Goal: Task Accomplishment & Management: Use online tool/utility

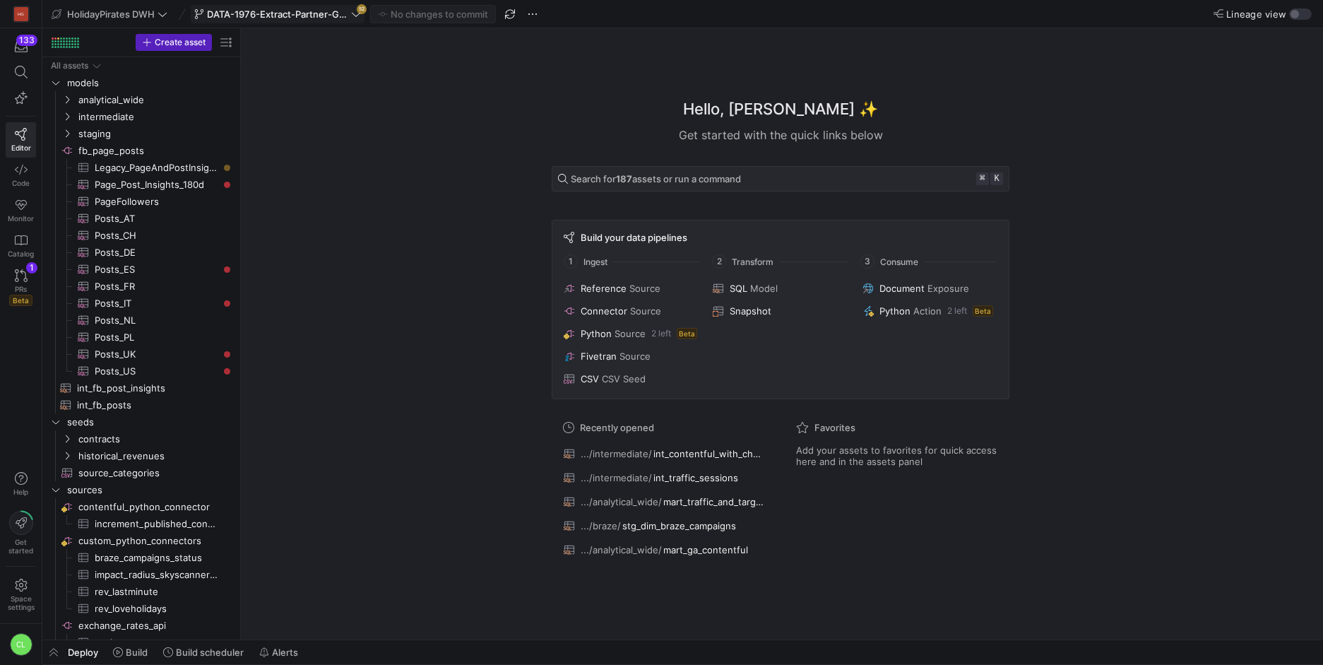
click at [331, 13] on span "DATA-1976-Extract-Partner-GA4-Data" at bounding box center [277, 13] width 141 height 11
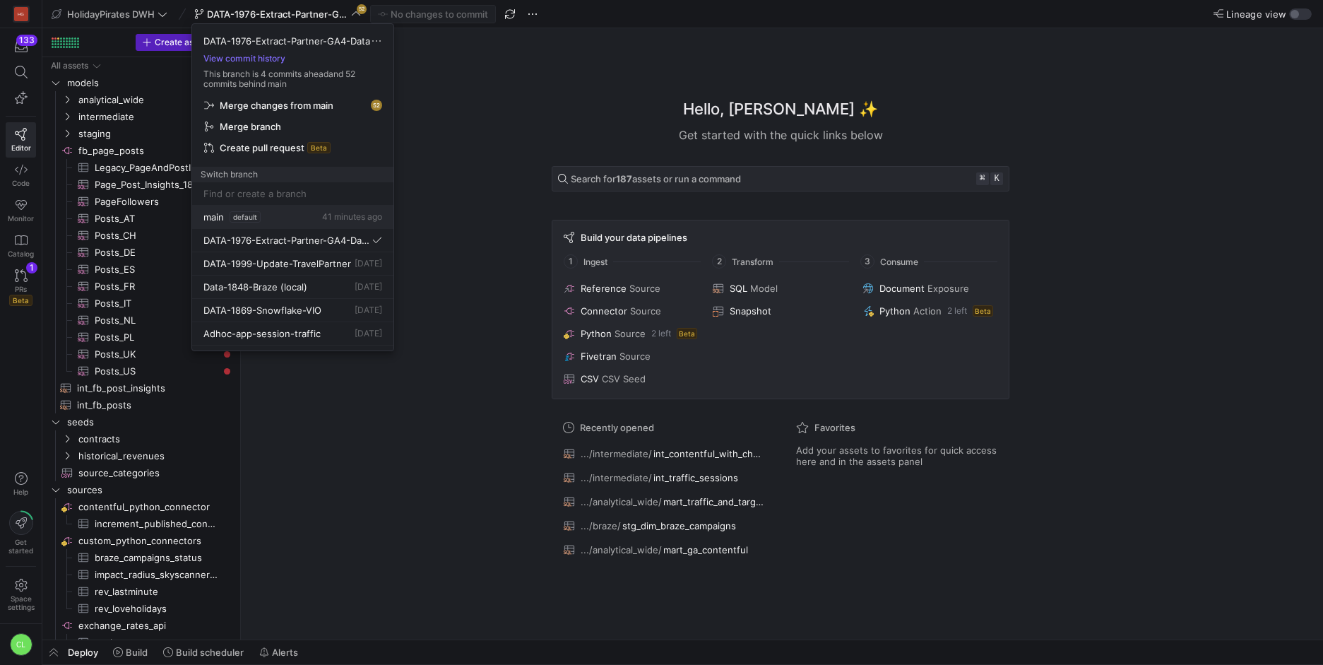
click at [312, 213] on div "main default 41 minutes ago" at bounding box center [292, 216] width 179 height 11
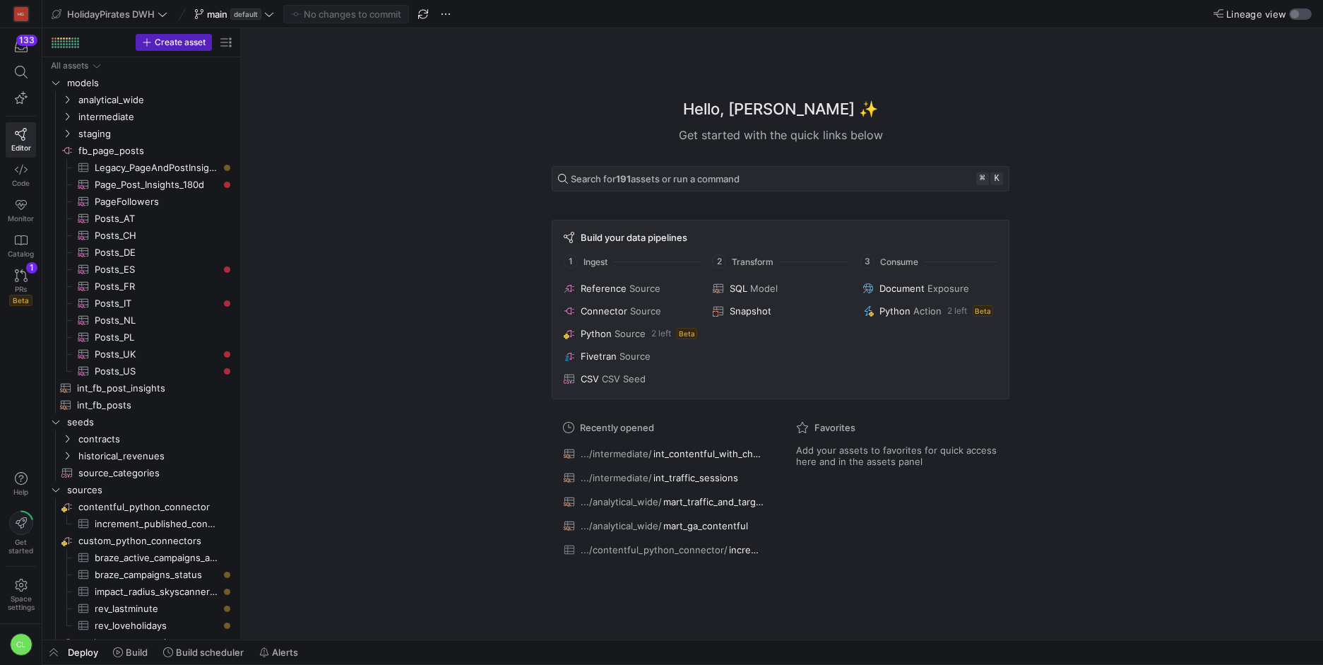
click at [1295, 13] on div "button" at bounding box center [1295, 14] width 8 height 8
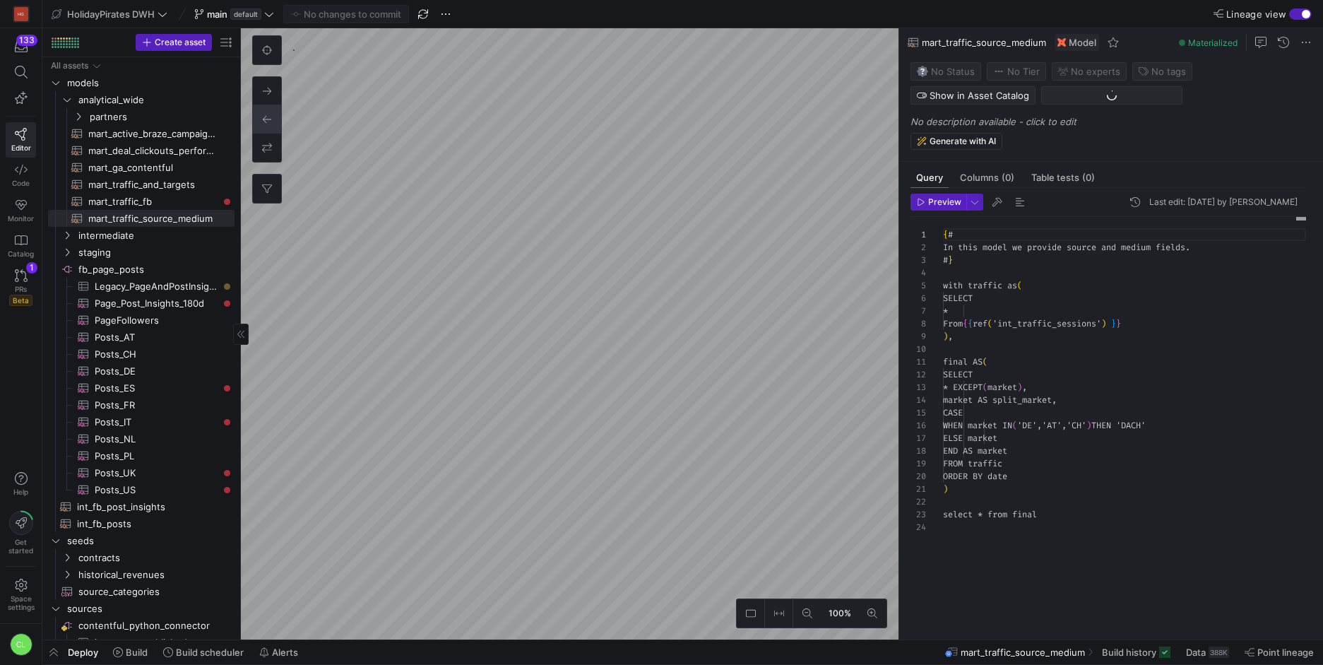
scroll to position [127, 0]
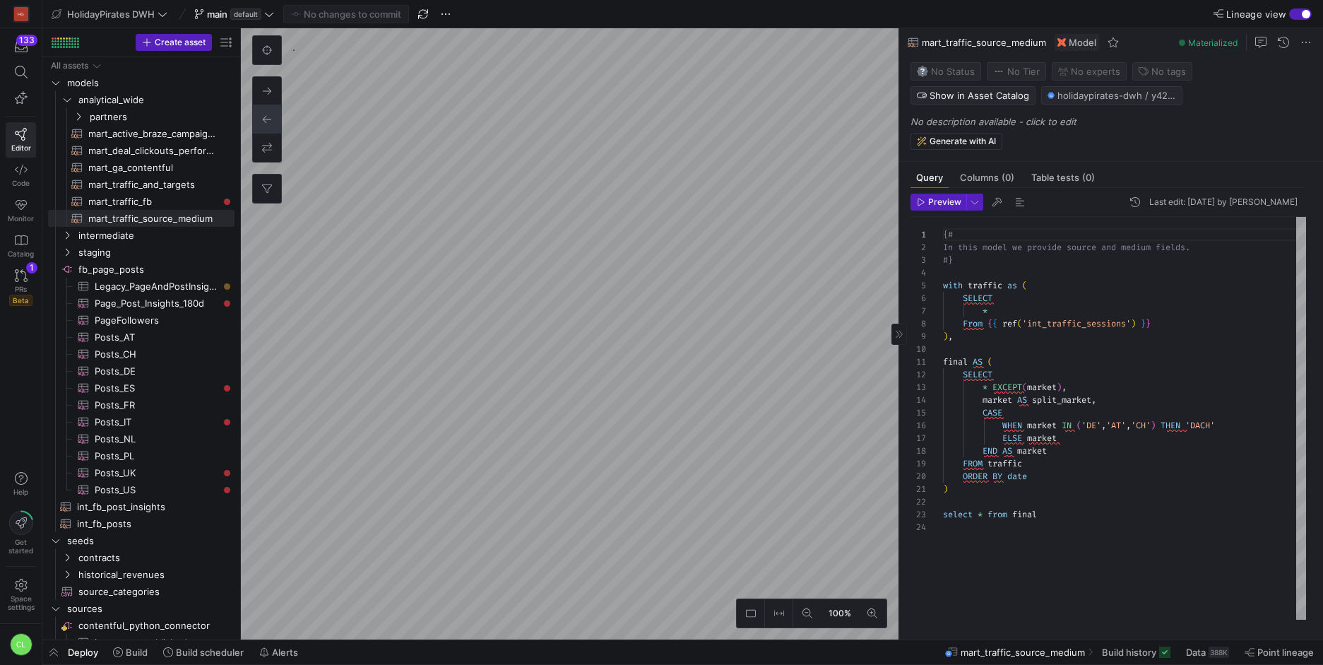
click at [979, 550] on div "{# In this model we provide source and medium fields. #} with traffic as ( SELE…" at bounding box center [1124, 418] width 363 height 403
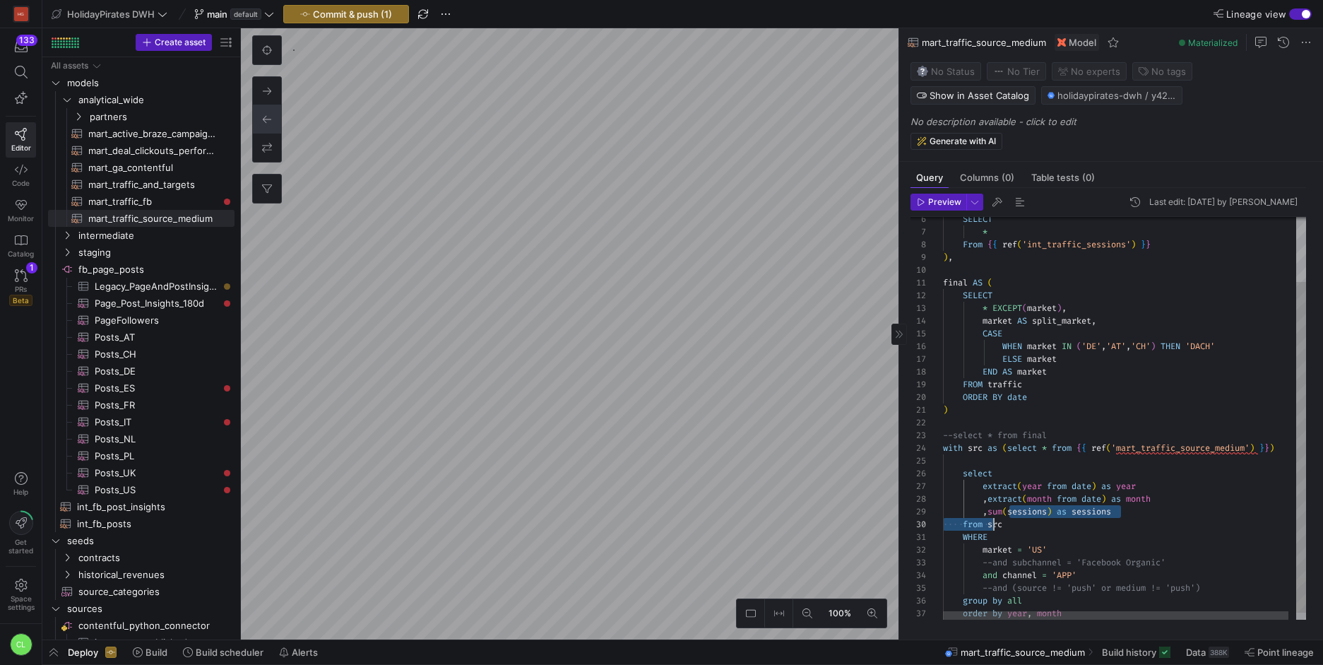
drag, startPoint x: 1011, startPoint y: 519, endPoint x: 998, endPoint y: 525, distance: 14.9
click at [995, 524] on div "SELECT * From { { ref ( 'int_traffic_sessions' ) } } ) , final AS ( SELECT * EX…" at bounding box center [1128, 383] width 371 height 490
drag, startPoint x: 1008, startPoint y: 527, endPoint x: 991, endPoint y: 526, distance: 17.7
click at [991, 526] on div "SELECT * From { { ref ( 'int_traffic_sessions' ) } } ) , final AS ( SELECT * EX…" at bounding box center [1128, 383] width 371 height 490
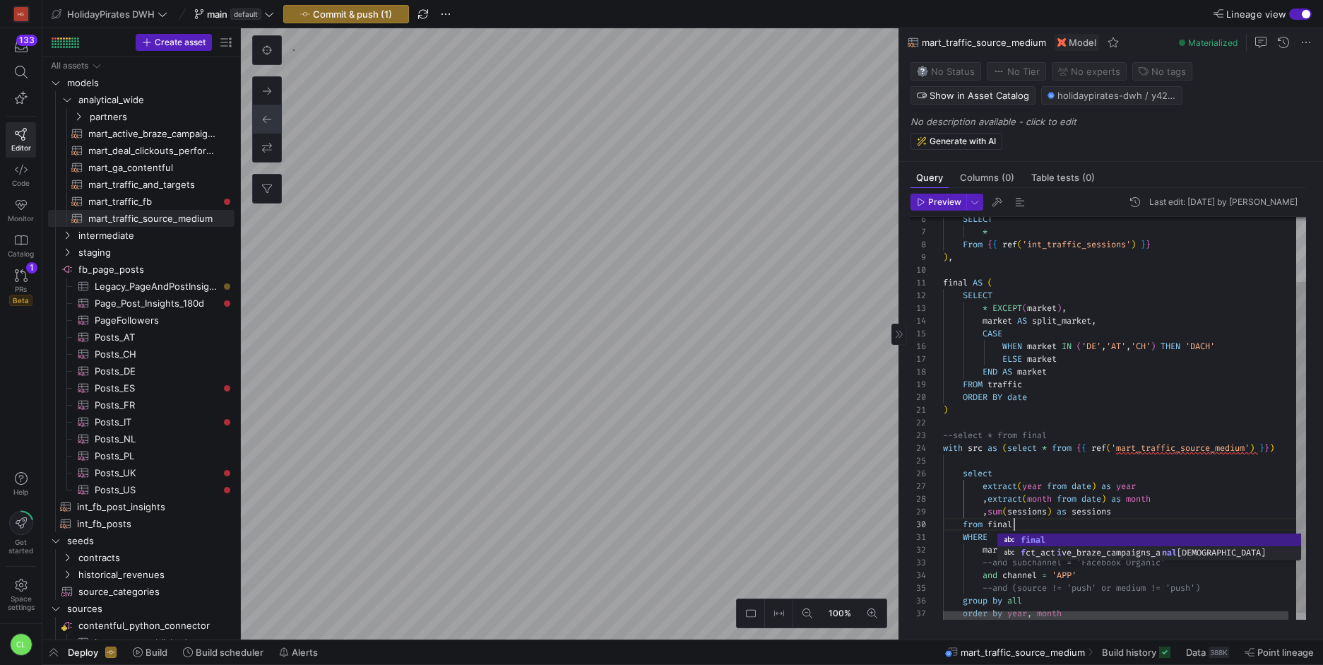
scroll to position [114, 71]
click at [1243, 468] on div "SELECT * From { { ref ( 'int_traffic_sessions' ) } } ) , final AS ( SELECT * EX…" at bounding box center [1128, 383] width 371 height 490
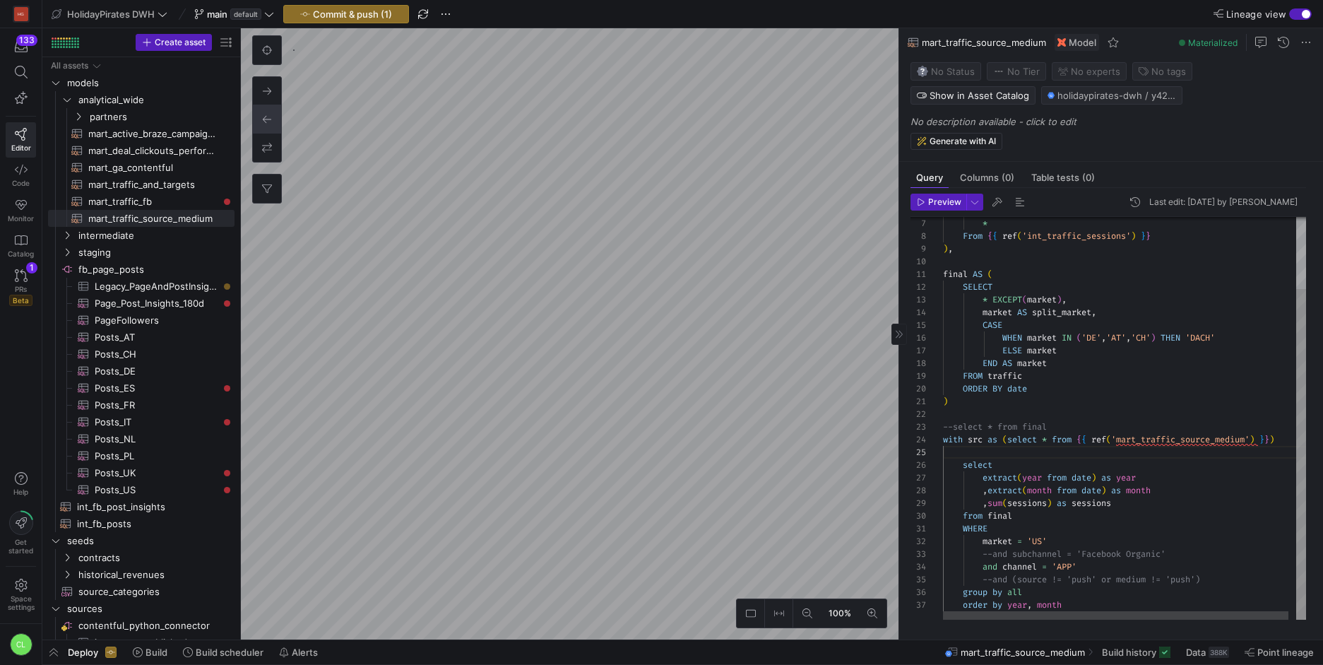
click at [1042, 541] on div "* From { { ref ( 'int_traffic_sessions' ) } } ) , final AS ( SELECT * EXCEPT ( …" at bounding box center [1128, 374] width 371 height 490
click at [1022, 502] on div "* From { { ref ( 'int_traffic_sessions' ) } } ) , final AS ( SELECT * EXCEPT ( …" at bounding box center [1128, 374] width 371 height 490
click at [1077, 570] on div "* From { { ref ( 'int_traffic_sessions' ) } } ) , final AS ( SELECT * EXCEPT ( …" at bounding box center [1128, 374] width 371 height 490
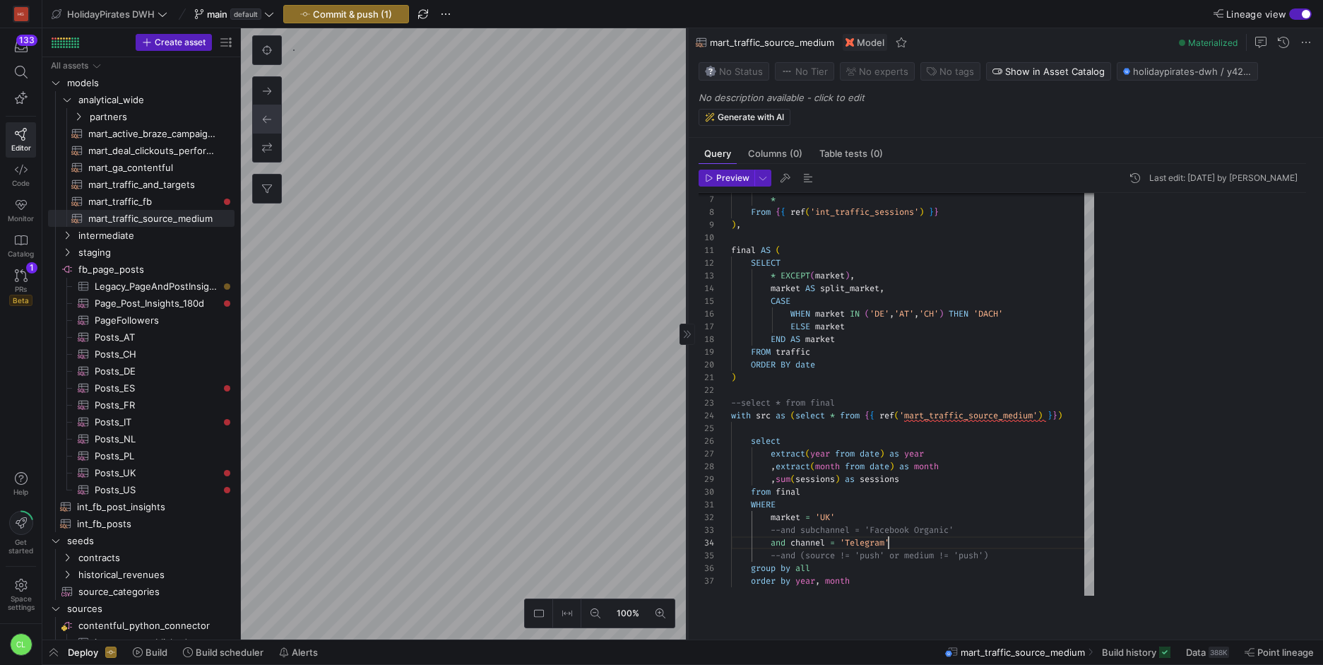
click at [509, 184] on as-split "100% 0 Query Columns (0) Table tests (0) Preview Last edit: [DATE] by Chayanon …" at bounding box center [782, 333] width 1082 height 611
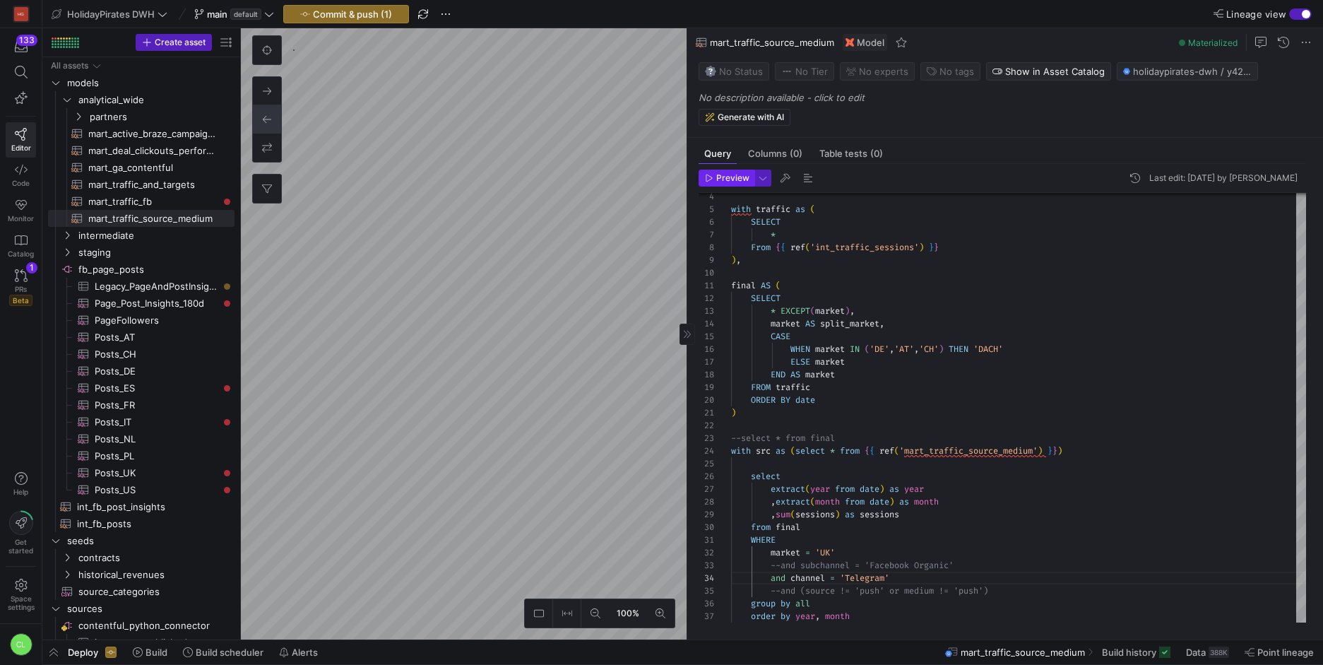
click at [736, 183] on span "button" at bounding box center [727, 178] width 54 height 16
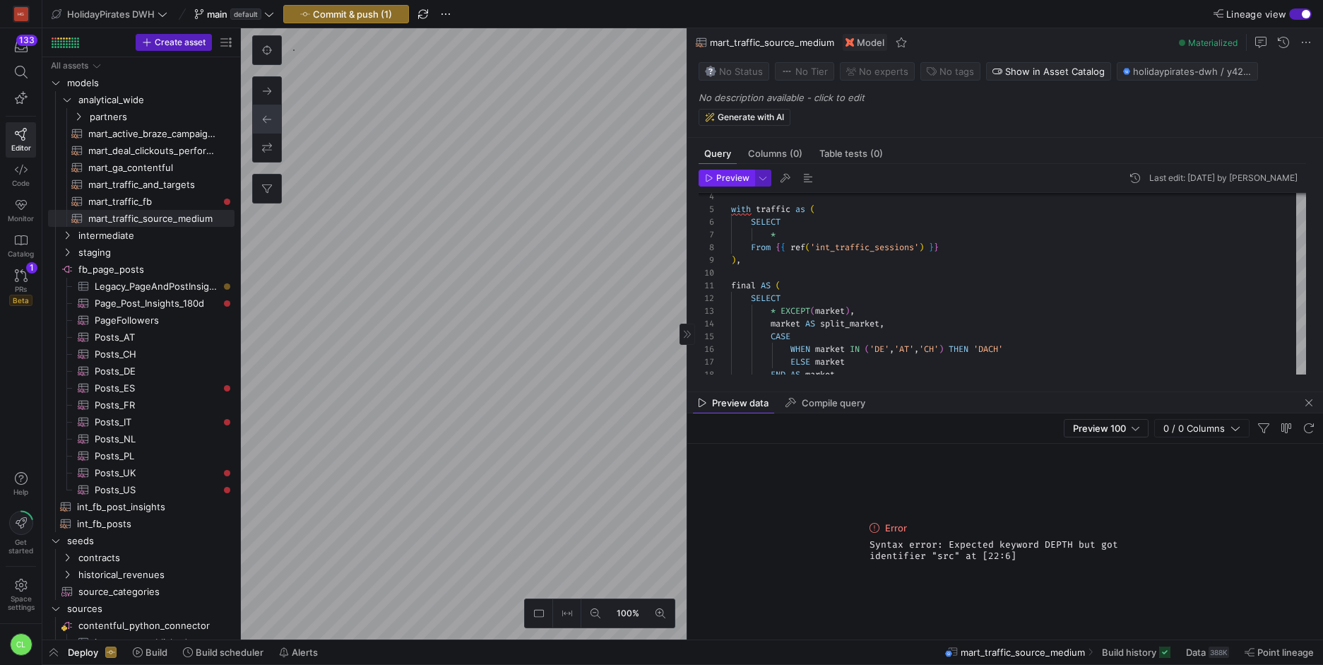
click at [736, 177] on span "Preview" at bounding box center [732, 178] width 33 height 10
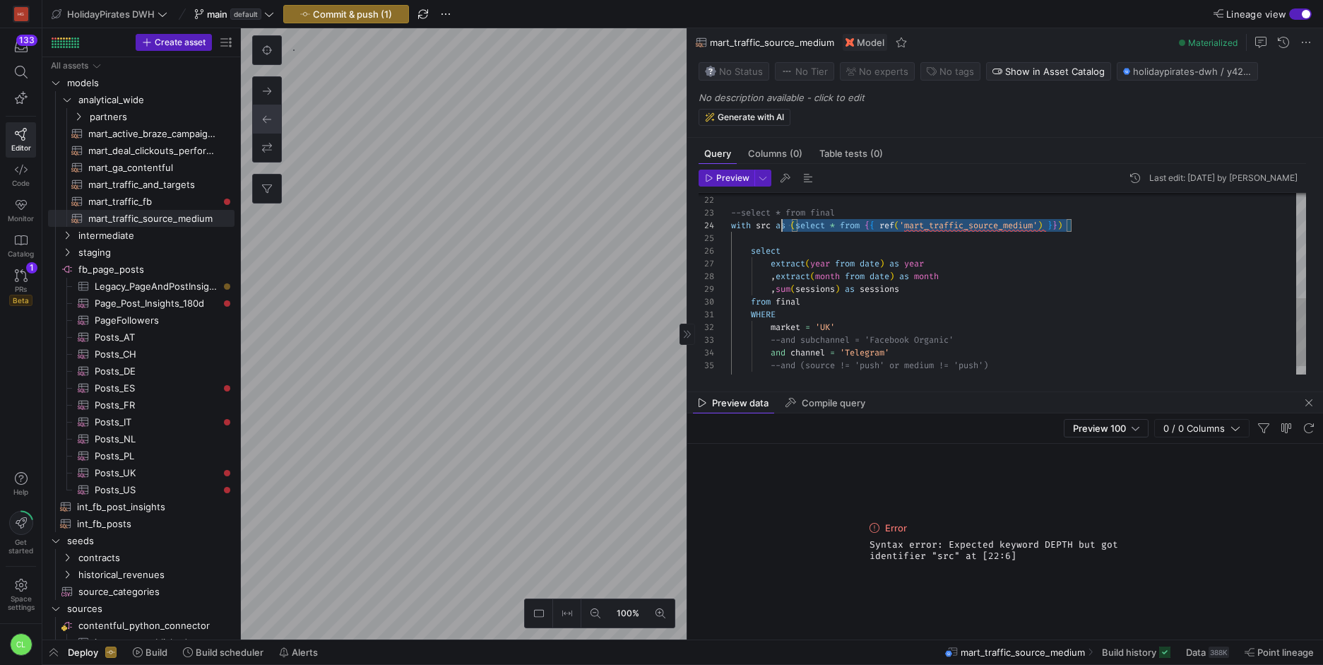
scroll to position [38, 0]
drag, startPoint x: 1095, startPoint y: 224, endPoint x: 710, endPoint y: 222, distance: 385.1
click at [731, 222] on div "--select * from final with src as ( select * from { { ref ( 'mart_traffic_sourc…" at bounding box center [1018, 156] width 575 height 482
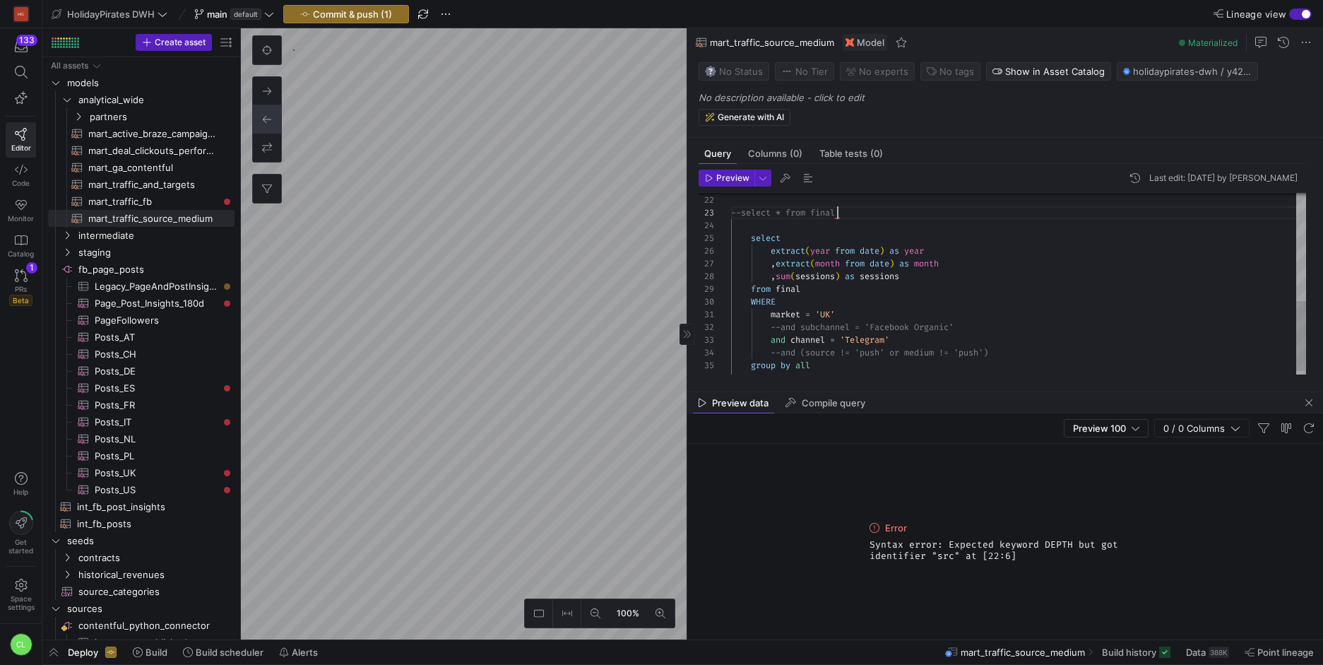
scroll to position [25, 107]
click at [765, 229] on div "--select * from final select extract ( year from date ) as year , extract ( mon…" at bounding box center [1018, 149] width 575 height 469
click at [735, 180] on span "Preview" at bounding box center [732, 178] width 33 height 10
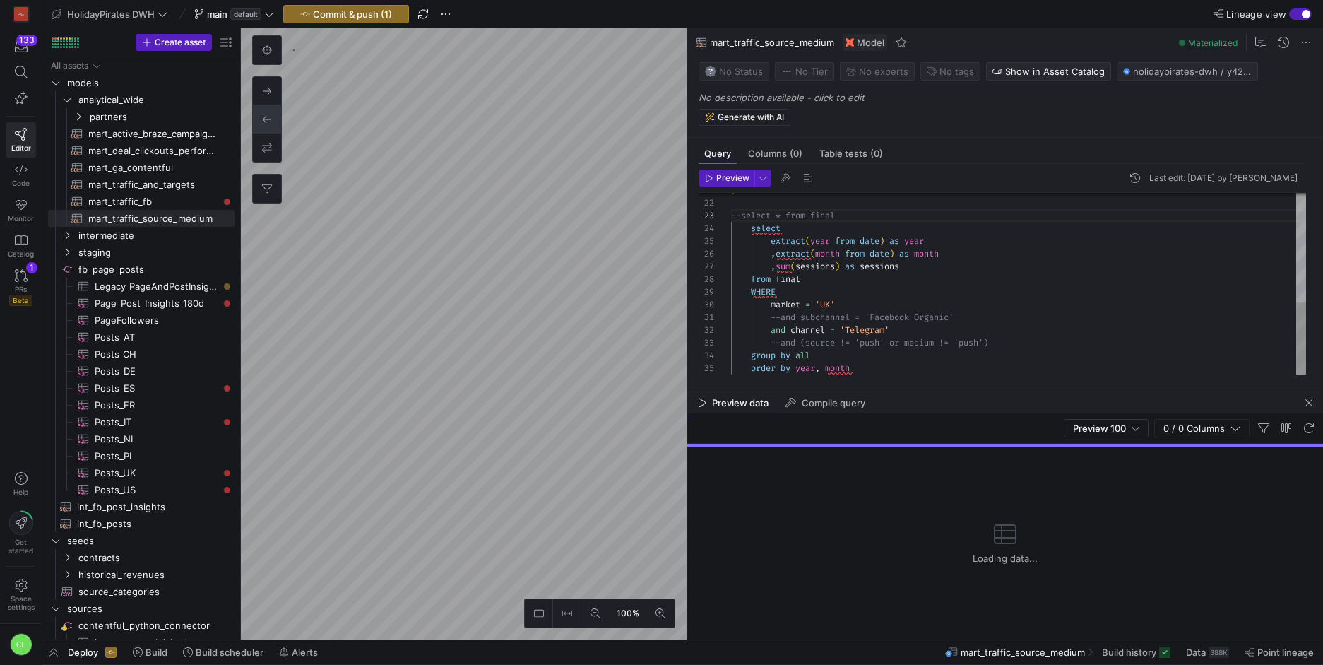
click at [796, 330] on div "--select * from final select extract ( year from date ) as year , extract ( mon…" at bounding box center [1018, 146] width 575 height 456
click at [793, 329] on div "--select * from final select extract ( year from date ) as year , extract ( mon…" at bounding box center [1018, 146] width 575 height 456
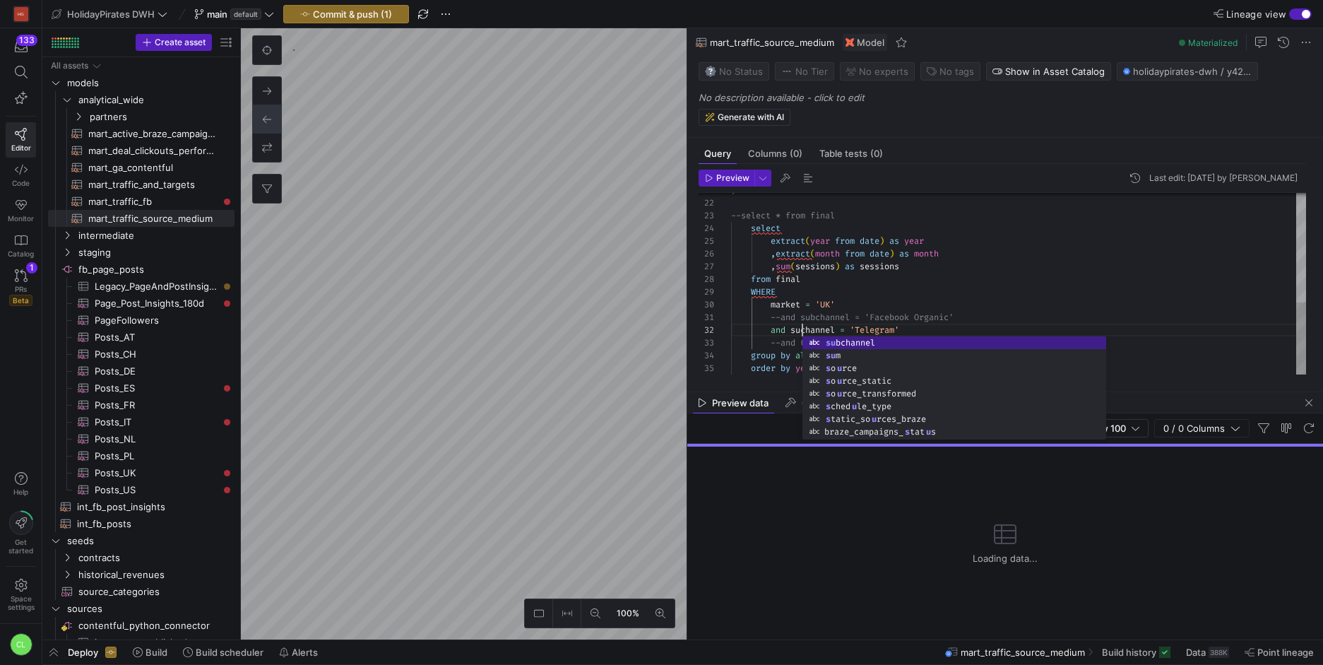
scroll to position [13, 76]
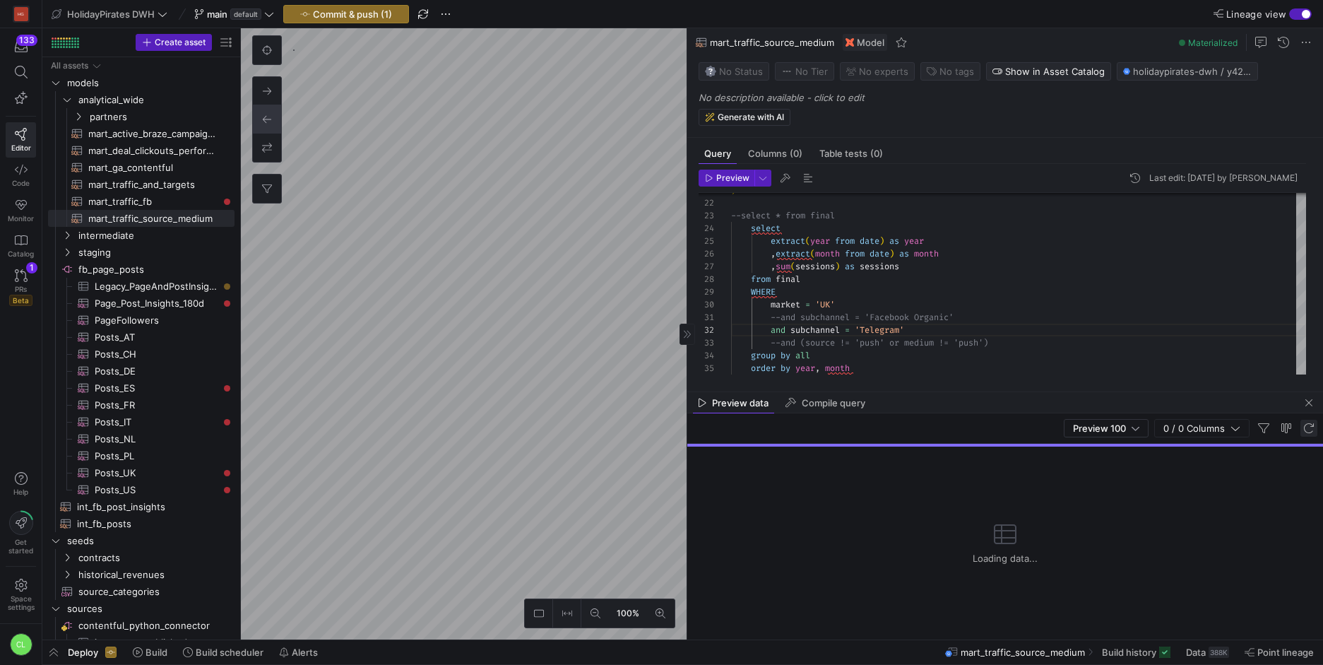
click at [1306, 425] on span "button" at bounding box center [1309, 428] width 17 height 17
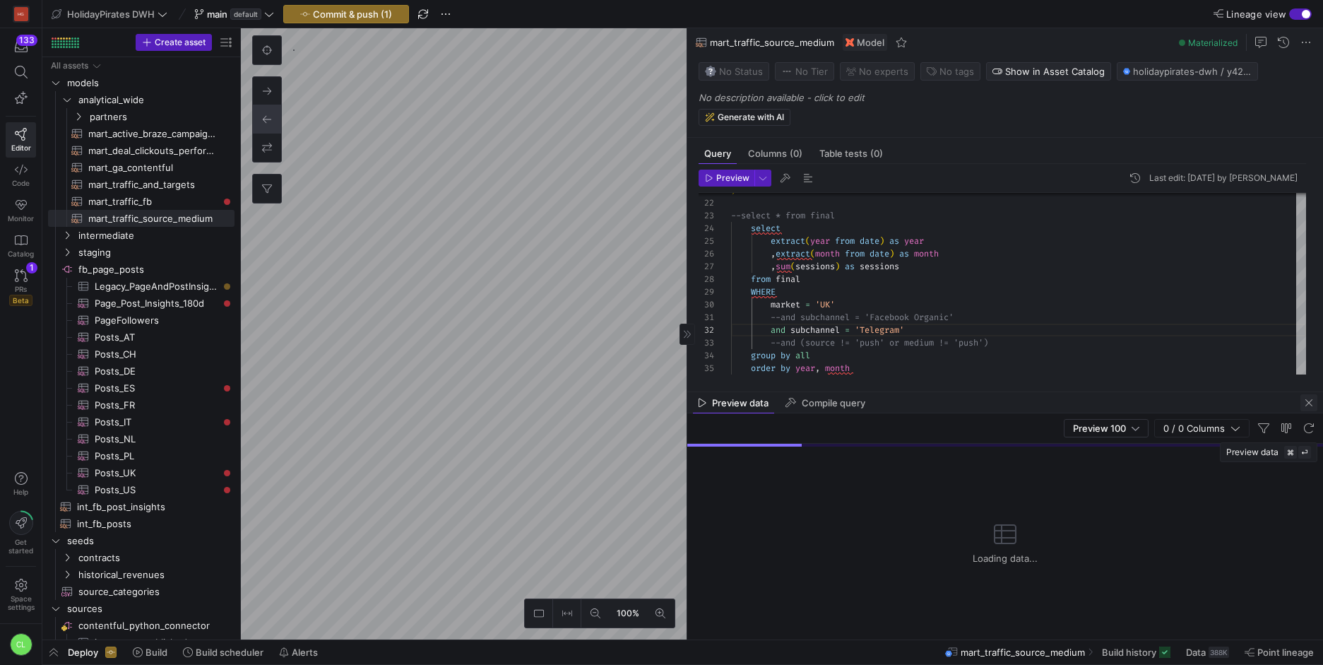
click at [1310, 403] on span "button" at bounding box center [1309, 402] width 17 height 17
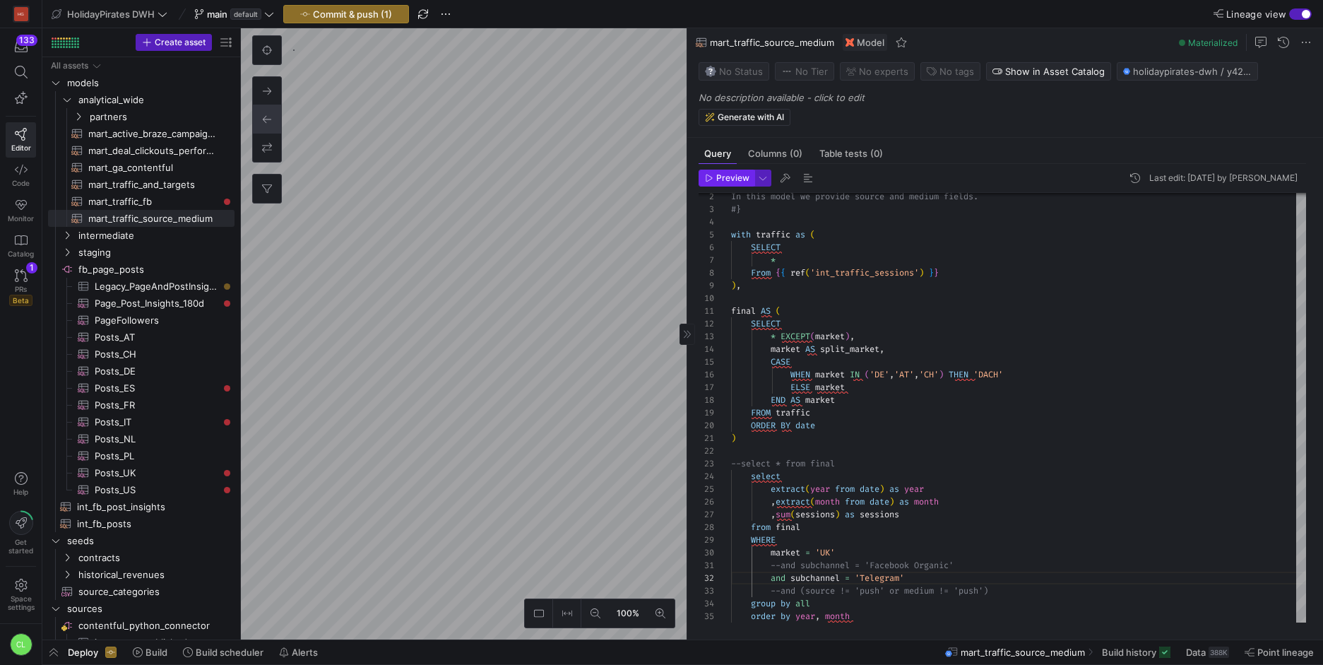
click at [725, 181] on span "Preview" at bounding box center [732, 178] width 33 height 10
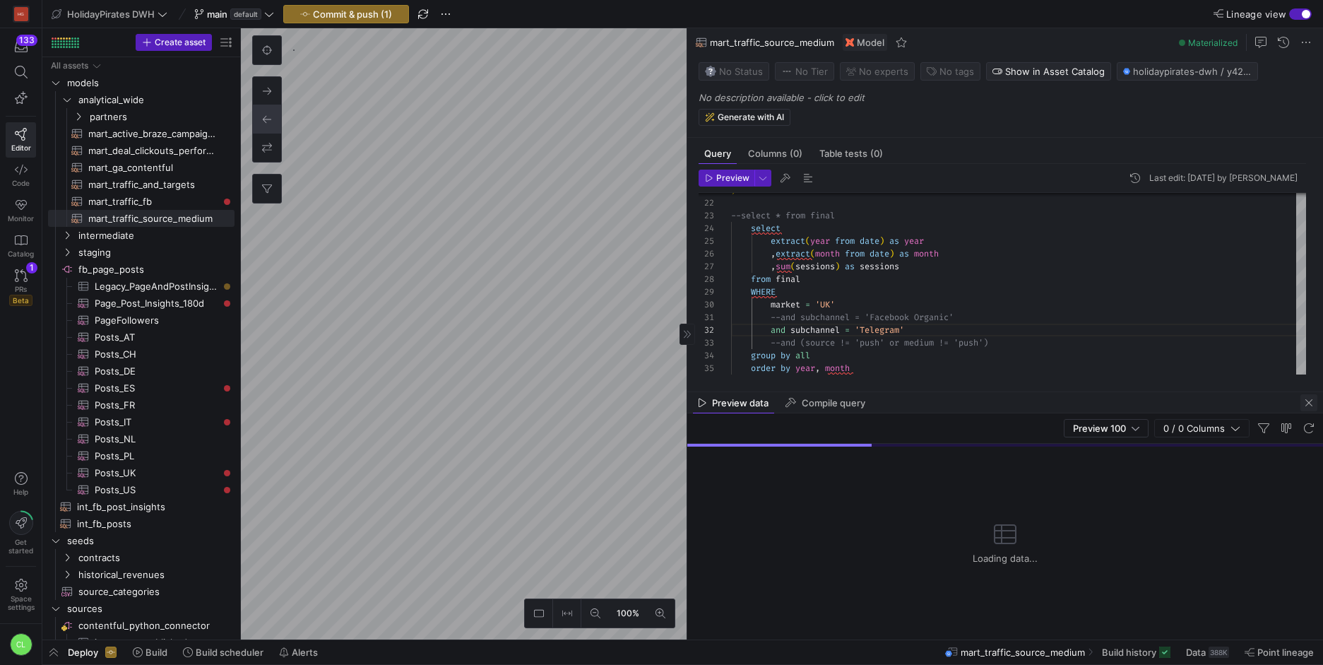
click at [1310, 404] on span "button" at bounding box center [1309, 402] width 17 height 17
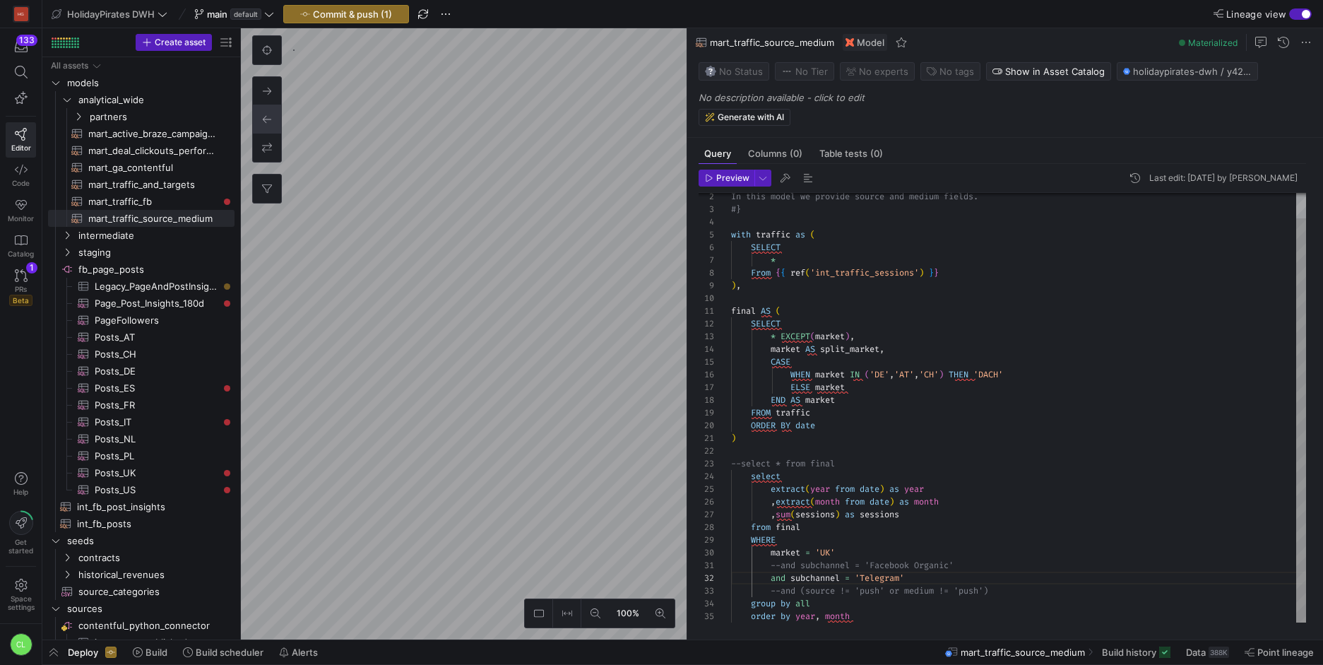
scroll to position [51, 122]
click at [871, 611] on div ") --select * from final select extract ( year from date ) as year , extract ( m…" at bounding box center [1018, 394] width 575 height 456
click at [1011, 577] on div ") --select * from final select extract ( year from date ) as year , extract ( m…" at bounding box center [1018, 394] width 575 height 456
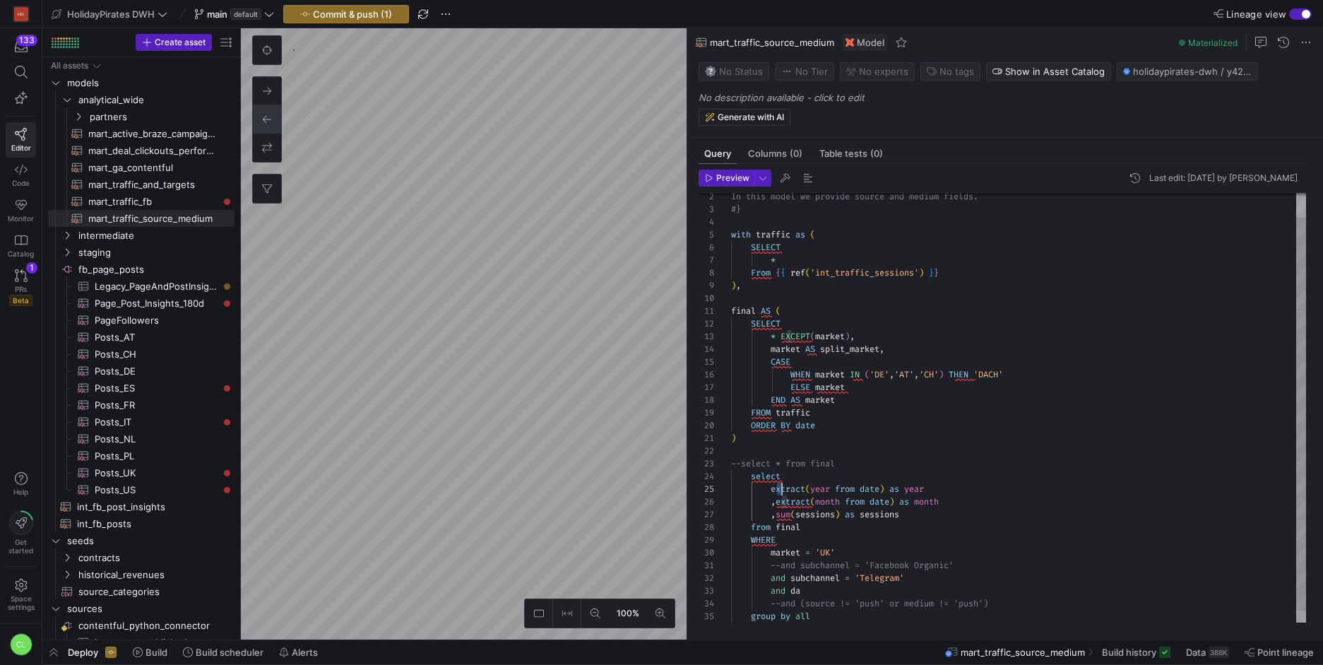
click at [779, 484] on div ") --select * from final select extract ( year from date ) as year , extract ( m…" at bounding box center [1018, 400] width 575 height 469
drag, startPoint x: 771, startPoint y: 488, endPoint x: 888, endPoint y: 487, distance: 117.3
click at [888, 487] on div ") --select * from final select extract ( year from date ) as year , extract ( m…" at bounding box center [1018, 400] width 575 height 469
click at [823, 589] on div ") --select * from final select extract ( year from date ) as year , extract ( m…" at bounding box center [1018, 400] width 575 height 469
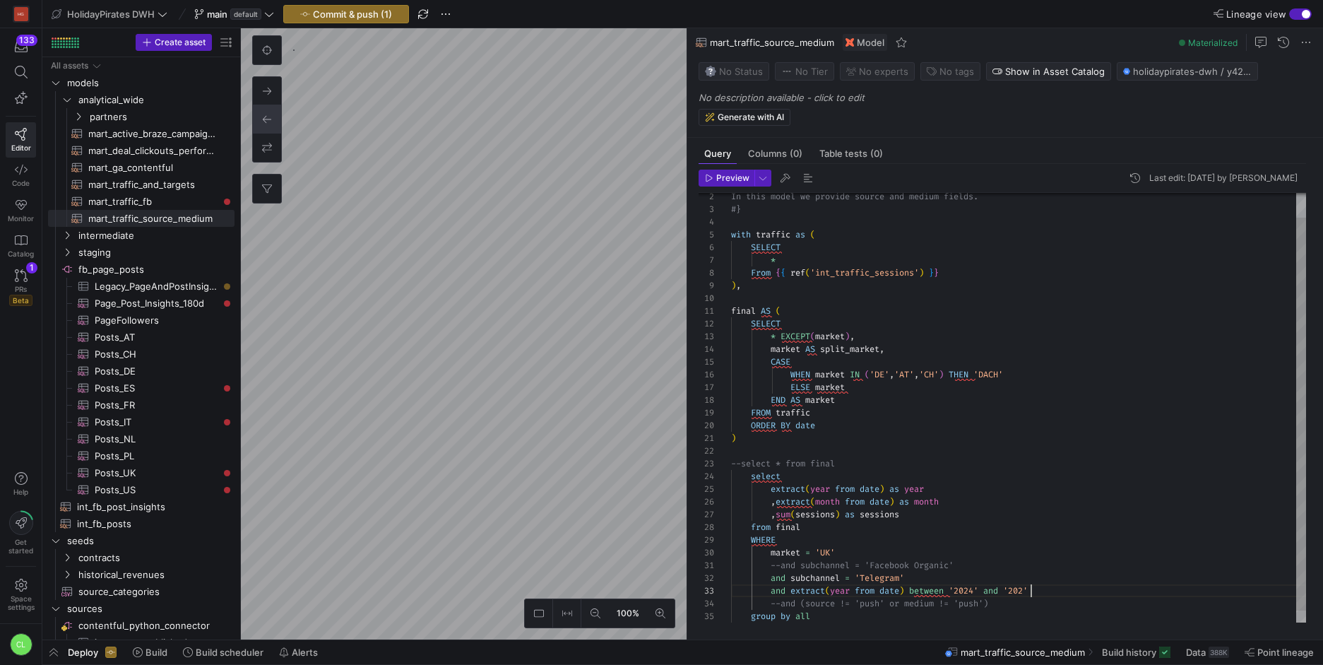
scroll to position [25, 305]
click at [734, 181] on span "Preview" at bounding box center [732, 178] width 33 height 10
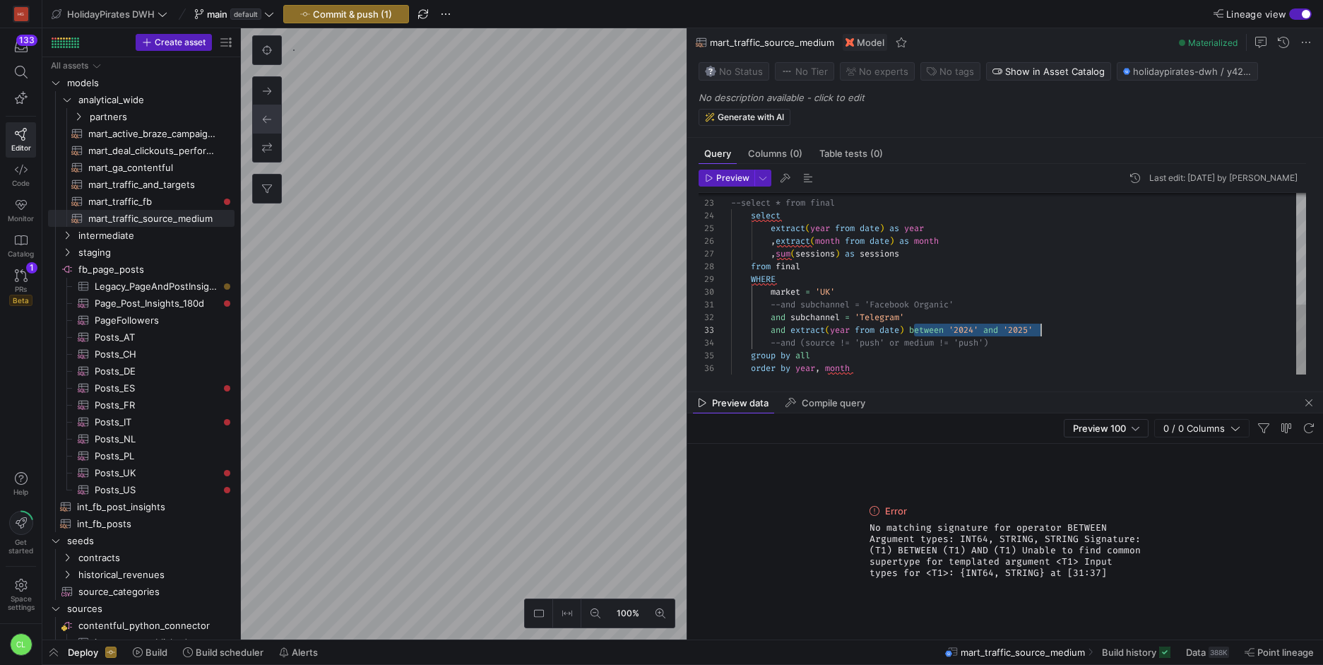
drag, startPoint x: 913, startPoint y: 330, endPoint x: 1070, endPoint y: 329, distance: 157.6
click at [714, 182] on span "Preview" at bounding box center [727, 178] width 45 height 10
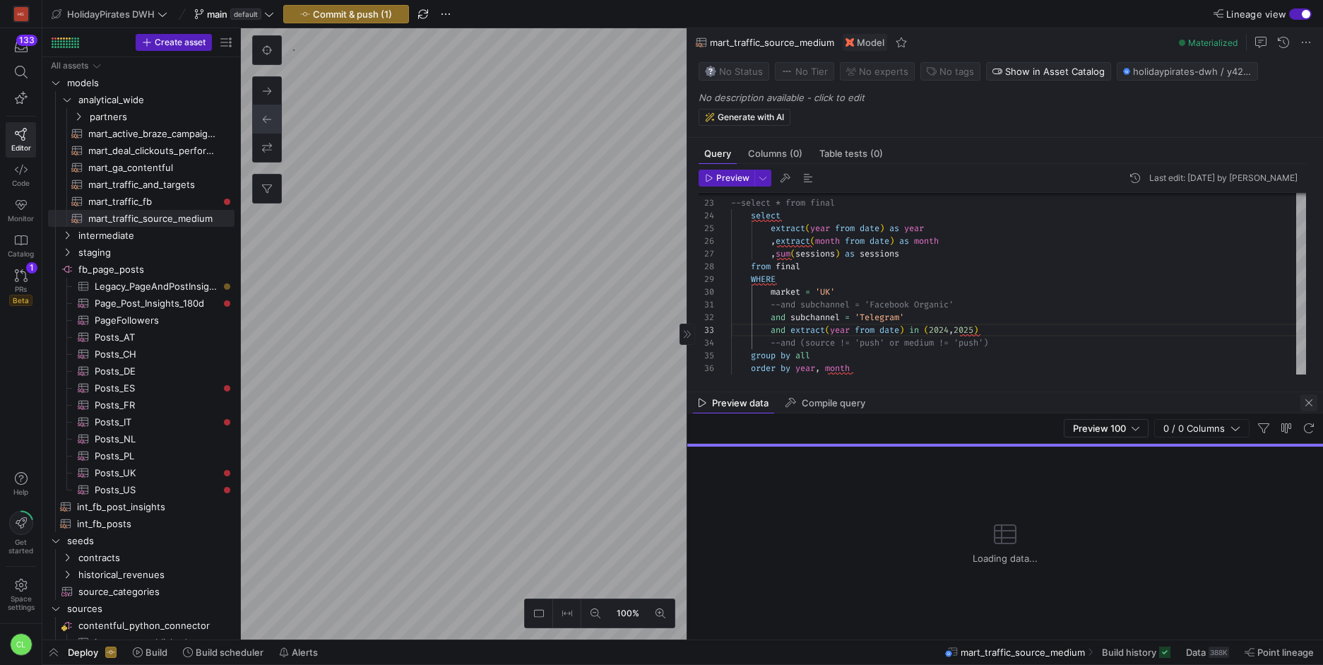
click at [1309, 407] on span "button" at bounding box center [1309, 402] width 17 height 17
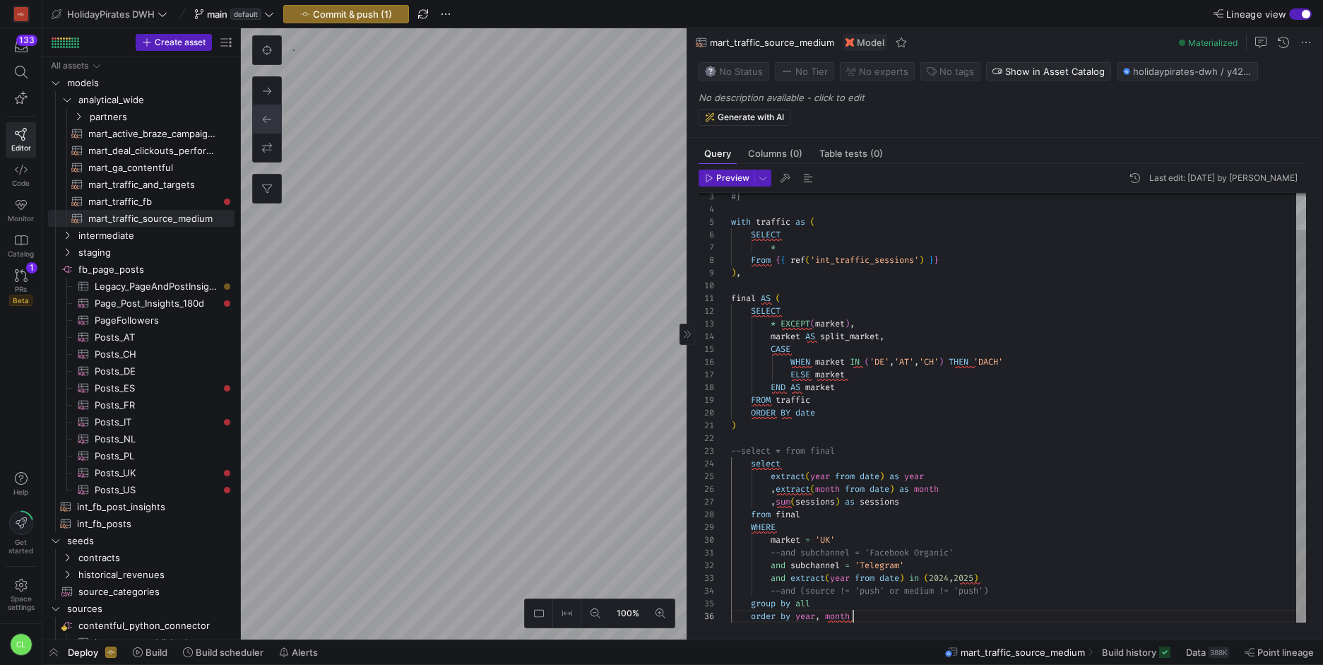
scroll to position [0, 35]
type textarea ") --select * from final select extract(year from date) as year ,extract(month f…"
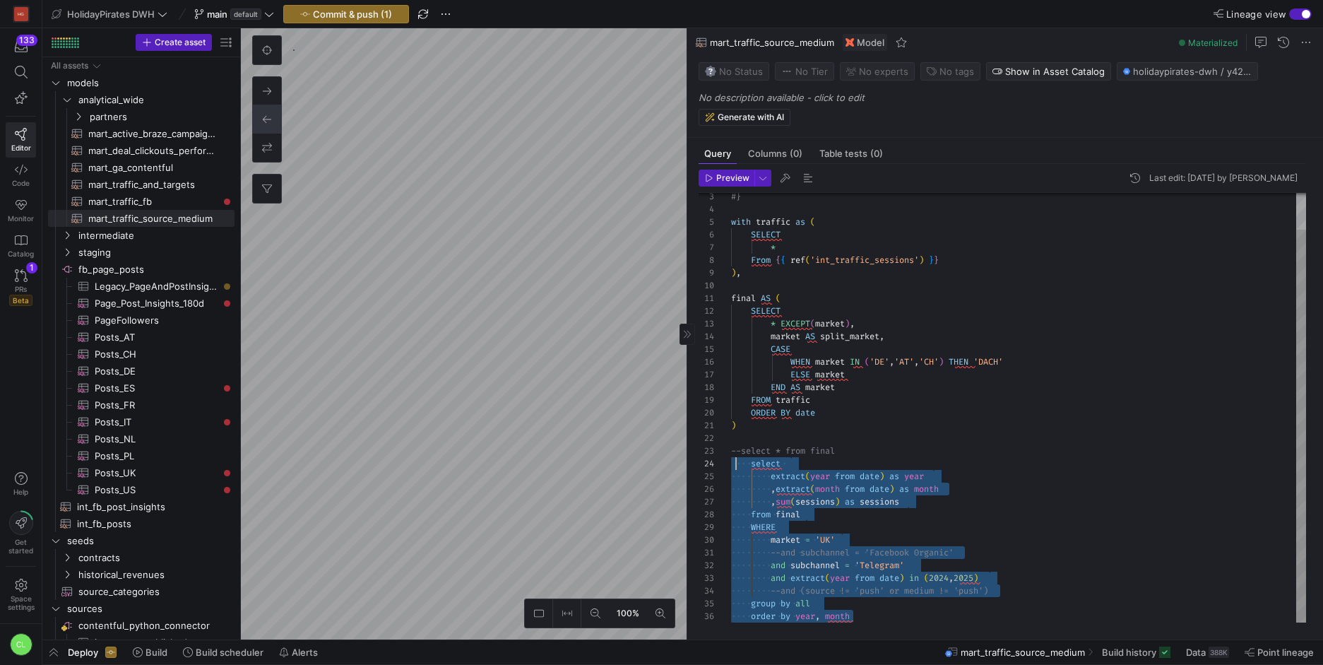
scroll to position [38, 5]
drag, startPoint x: 902, startPoint y: 617, endPoint x: 736, endPoint y: 464, distance: 225.5
click at [736, 464] on div "--select * from final select extract ( year from date ) as year , extract ( mon…" at bounding box center [1018, 387] width 575 height 469
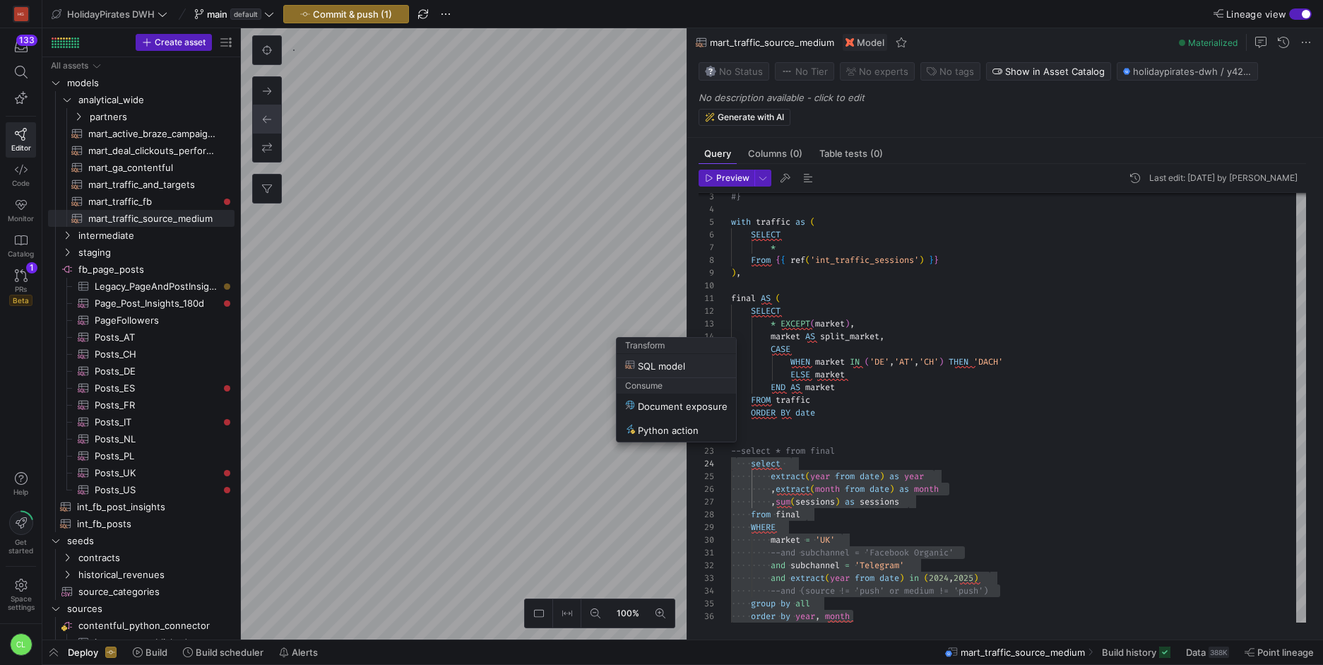
click at [665, 365] on span "SQL model" at bounding box center [655, 366] width 60 height 12
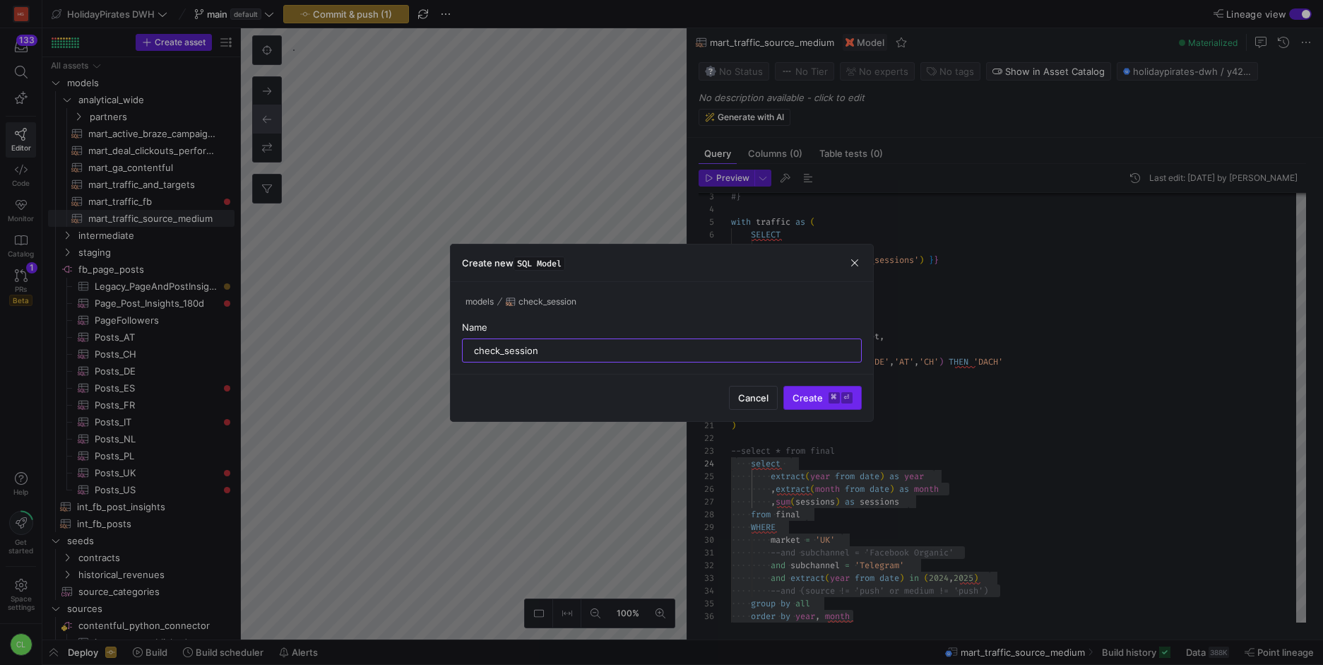
type input "check_session"
click at [801, 395] on span "Create ⌘ ⏎" at bounding box center [823, 397] width 60 height 11
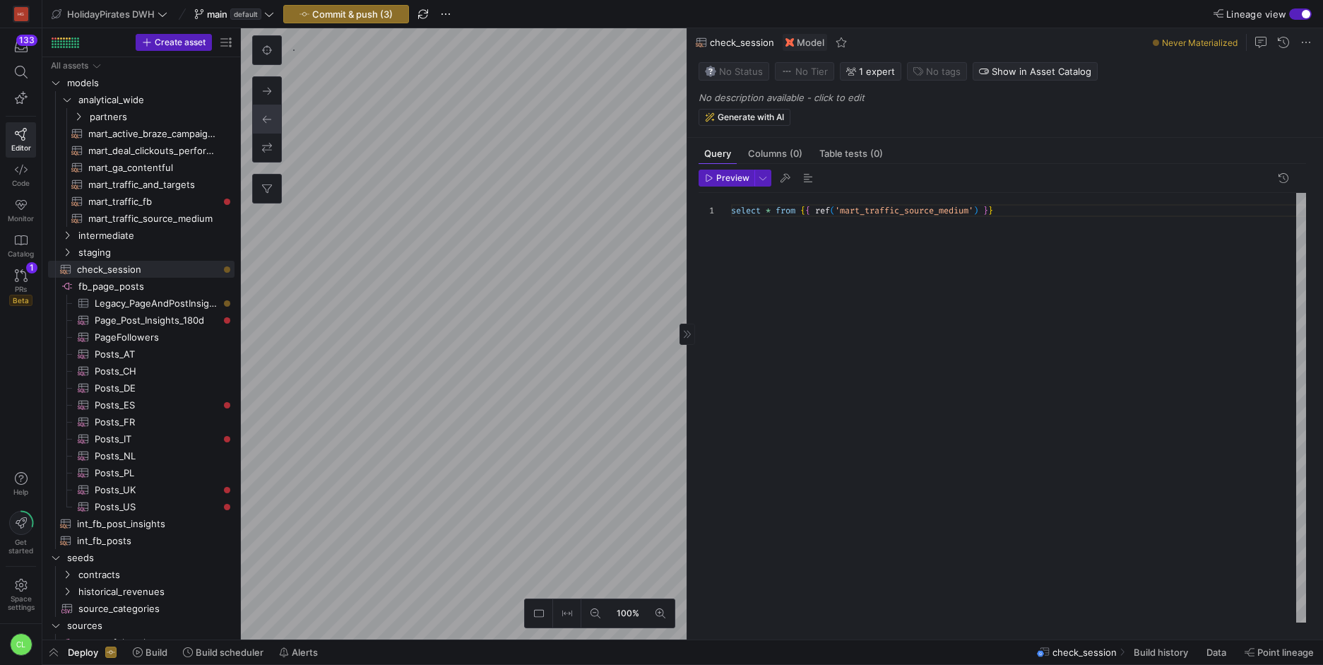
scroll to position [0, 269]
click at [926, 240] on div "select * from { { ref ( 'mart_traffic_source_medium' ) } }" at bounding box center [1018, 408] width 575 height 430
click at [1032, 211] on div "select * from { { ref ( 'mart_traffic_source_medium' ) } }" at bounding box center [1018, 408] width 575 height 430
drag, startPoint x: 1034, startPoint y: 226, endPoint x: 695, endPoint y: 207, distance: 339.0
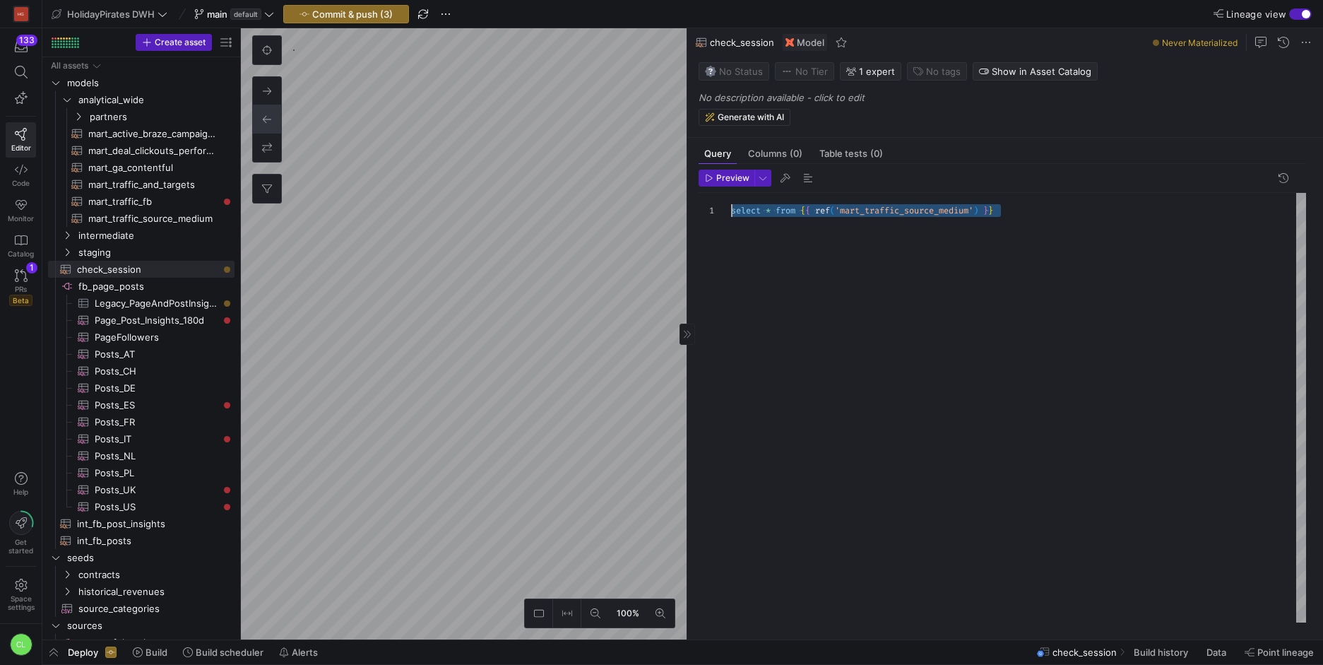
click at [731, 207] on div "select * from { { ref ( 'mart_traffic_source_medium' ) } }" at bounding box center [1018, 408] width 575 height 430
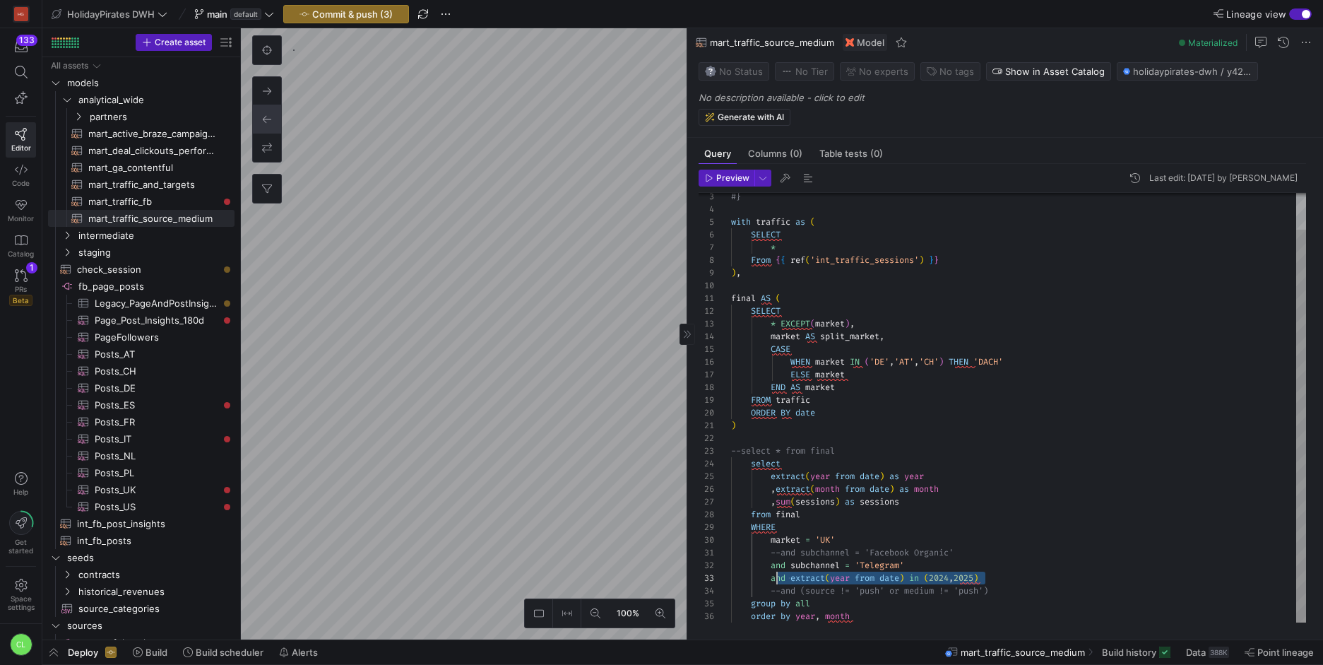
drag, startPoint x: 1003, startPoint y: 574, endPoint x: 776, endPoint y: 572, distance: 227.5
click at [776, 572] on div "#} with traffic as ( SELECT * From { { ref ( 'int_traffic_sessions' ) } } ) , f…" at bounding box center [1018, 387] width 575 height 469
drag, startPoint x: 772, startPoint y: 574, endPoint x: 986, endPoint y: 573, distance: 213.4
click at [986, 573] on div "#} with traffic as ( SELECT * From { { ref ( 'int_traffic_sessions' ) } } ) , f…" at bounding box center [1018, 387] width 575 height 469
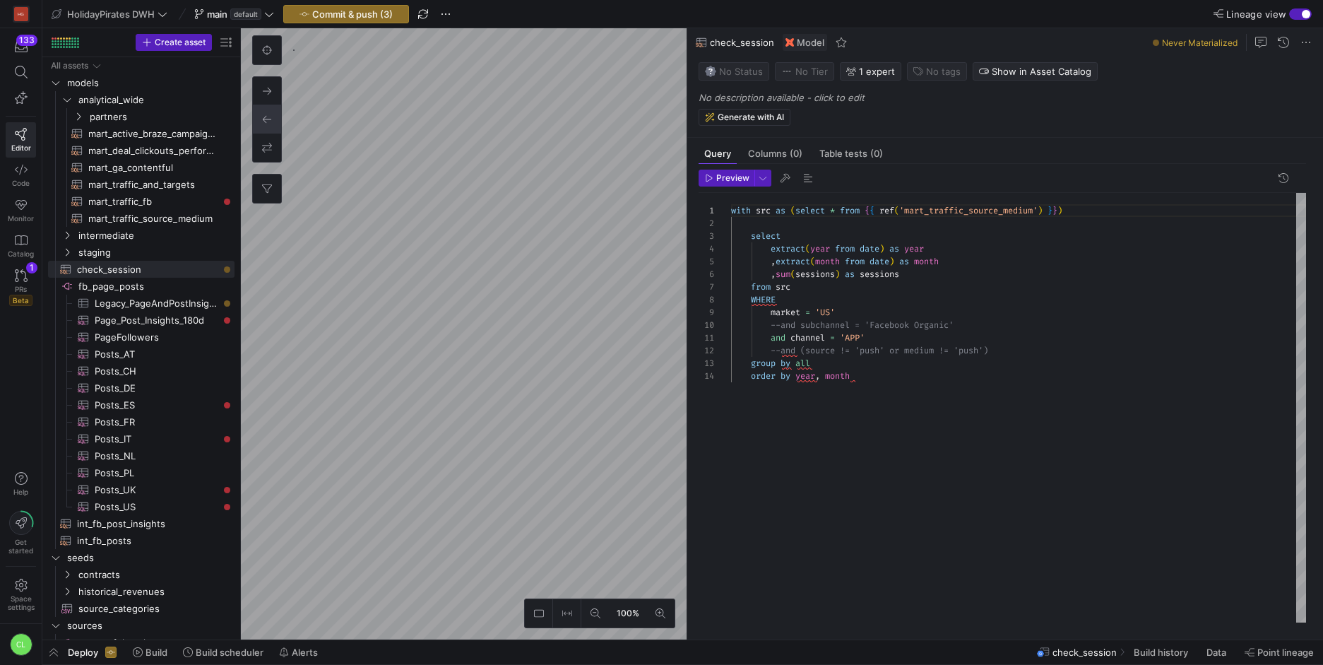
click at [706, 406] on as-split "100% 0 Query Columns (0) Table tests (0) Preview 1 2 3 4 5 6 7 8 9 10 11 12 13 …" at bounding box center [782, 333] width 1082 height 611
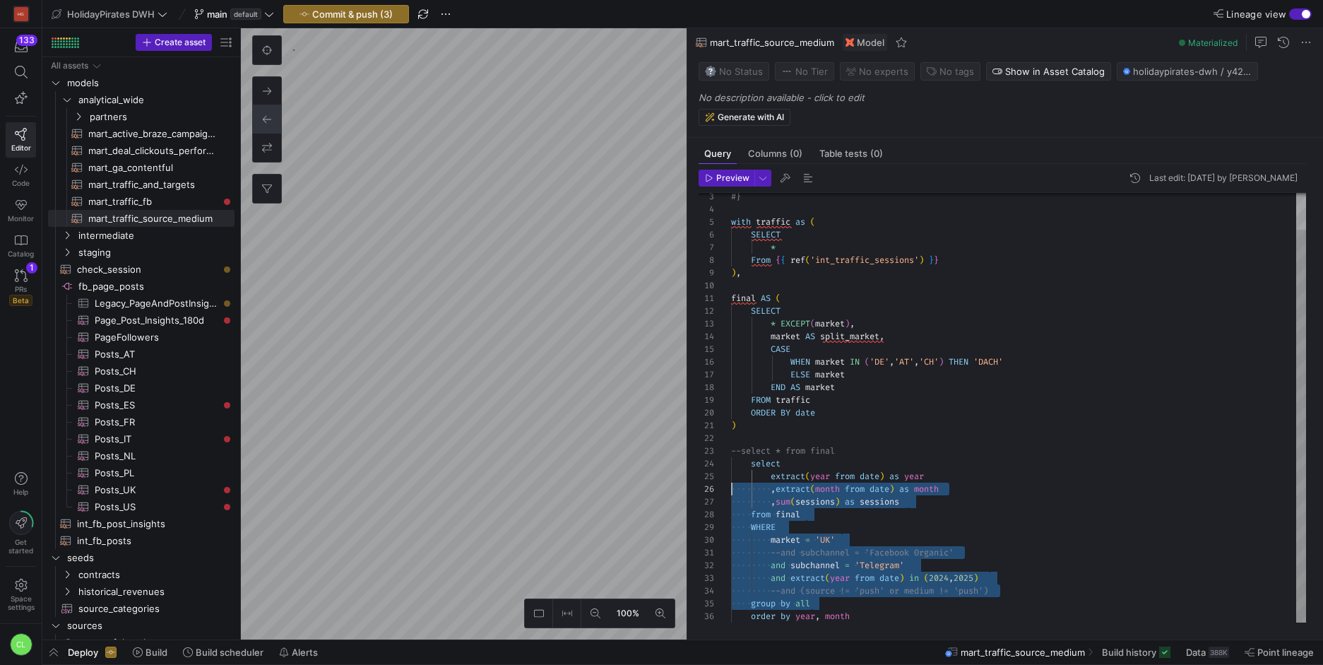
scroll to position [51, 0]
drag, startPoint x: 843, startPoint y: 589, endPoint x: 707, endPoint y: 471, distance: 180.3
click at [731, 471] on div "#} with traffic as ( SELECT * From { { ref ( 'int_traffic_sessions' ) } } ) , f…" at bounding box center [1018, 387] width 575 height 469
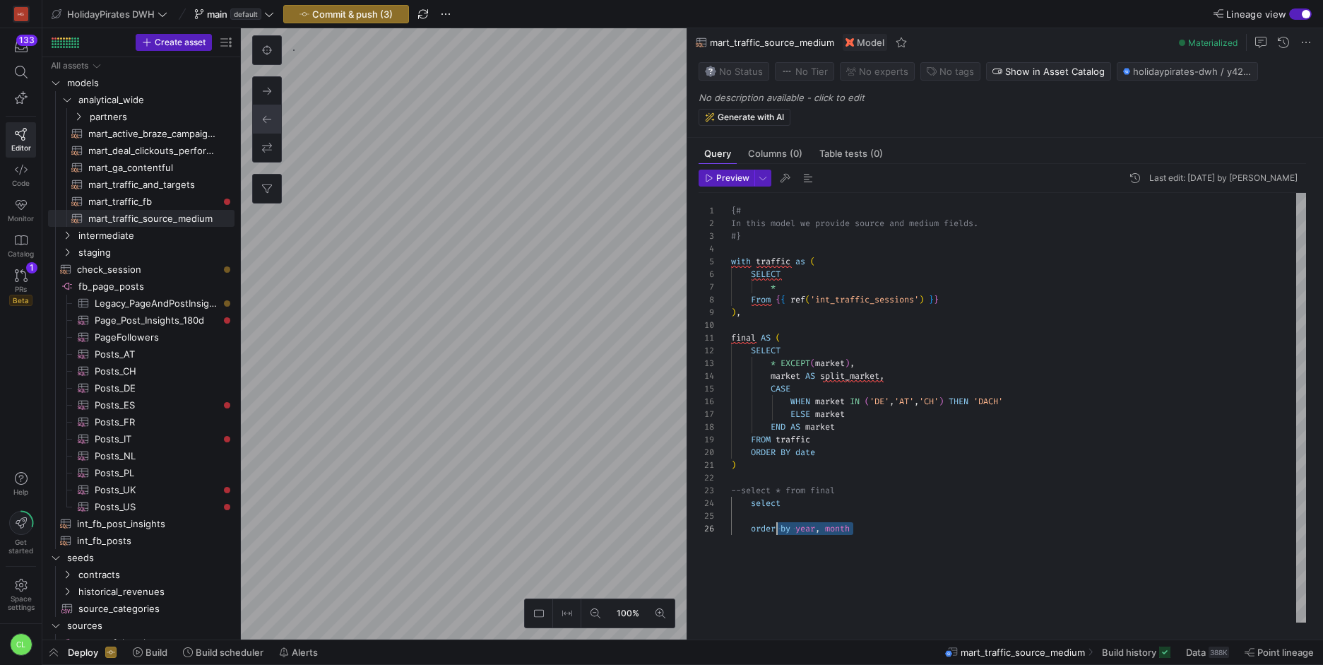
scroll to position [38, 0]
drag, startPoint x: 916, startPoint y: 532, endPoint x: 713, endPoint y: 501, distance: 205.9
click at [731, 501] on div "#} with traffic as ( SELECT * From { { ref ( 'int_traffic_sessions' ) } } ) , f…" at bounding box center [1018, 408] width 575 height 430
click at [740, 490] on div "#} with traffic as ( SELECT * From { { ref ( 'int_traffic_sessions' ) } } ) , f…" at bounding box center [1018, 408] width 575 height 430
click at [806, 529] on div "#} with traffic as ( SELECT * From { { ref ( 'int_traffic_sessions' ) } } ) , f…" at bounding box center [1018, 408] width 575 height 430
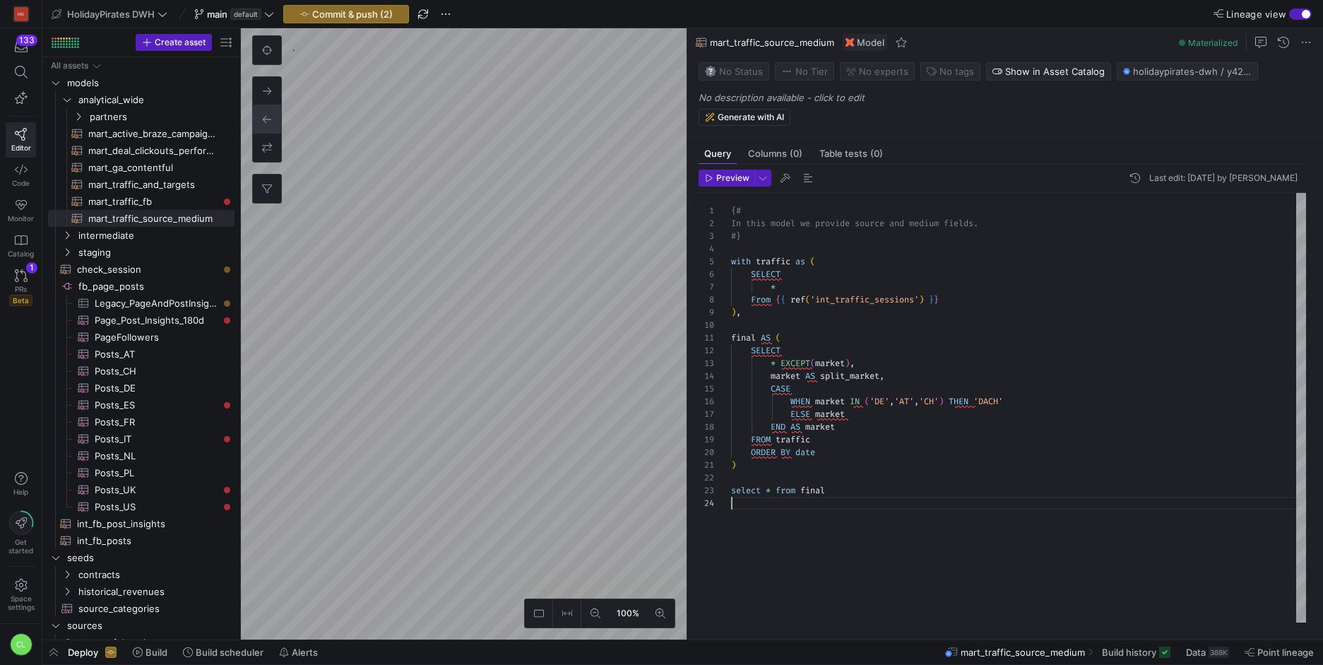
click at [809, 565] on div "#} with traffic as ( SELECT * From { { ref ( 'int_traffic_sessions' ) } } ) , f…" at bounding box center [1018, 408] width 575 height 430
click at [338, 18] on span "Commit & push (2)" at bounding box center [352, 13] width 81 height 11
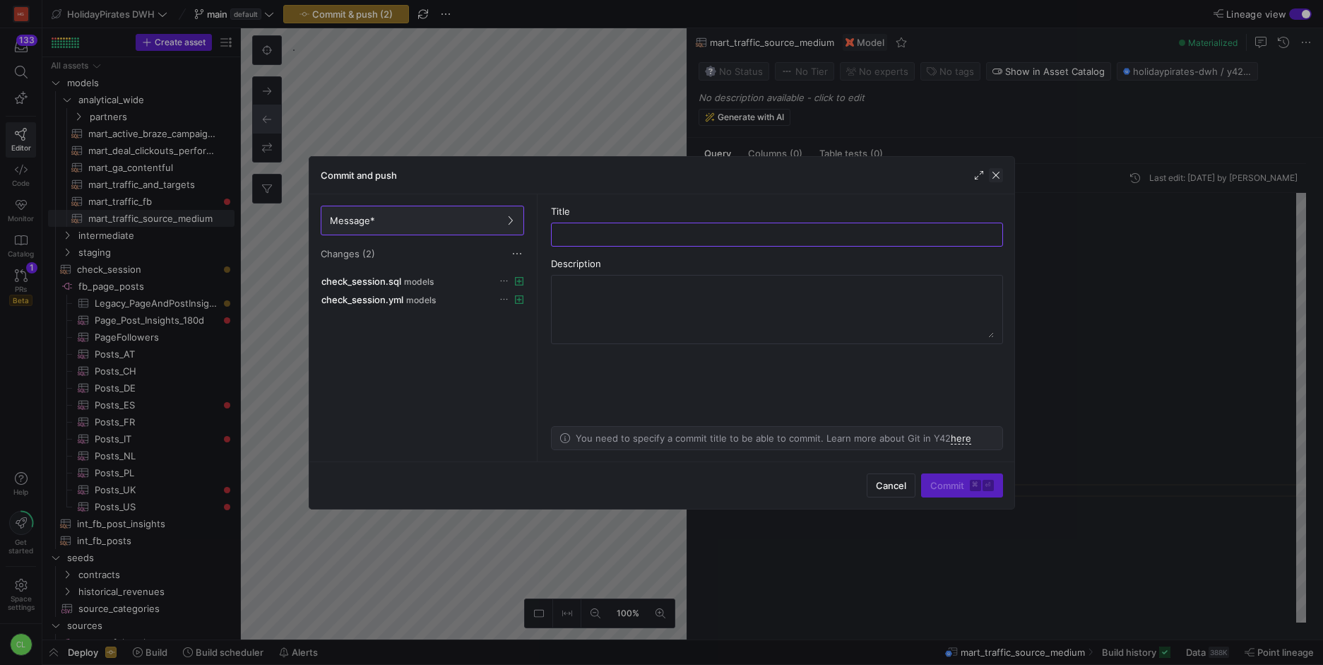
click at [993, 179] on span "button" at bounding box center [996, 175] width 14 height 14
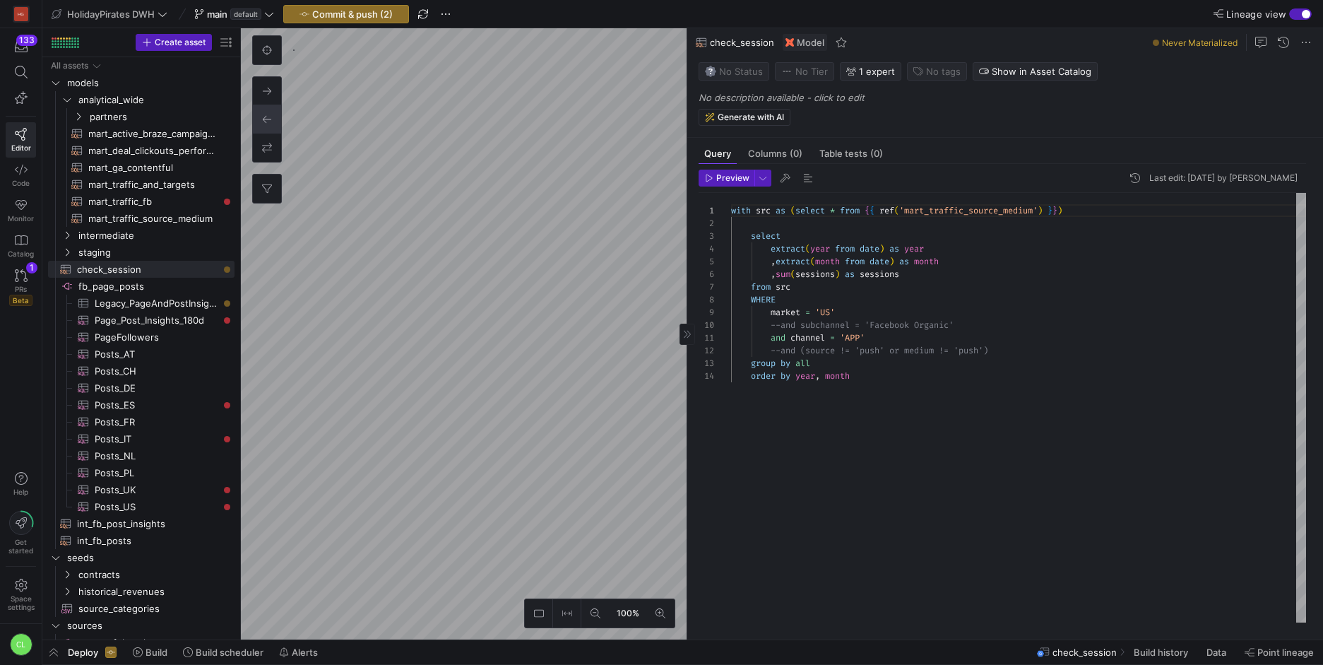
scroll to position [127, 0]
click at [736, 182] on span "Preview" at bounding box center [732, 178] width 33 height 10
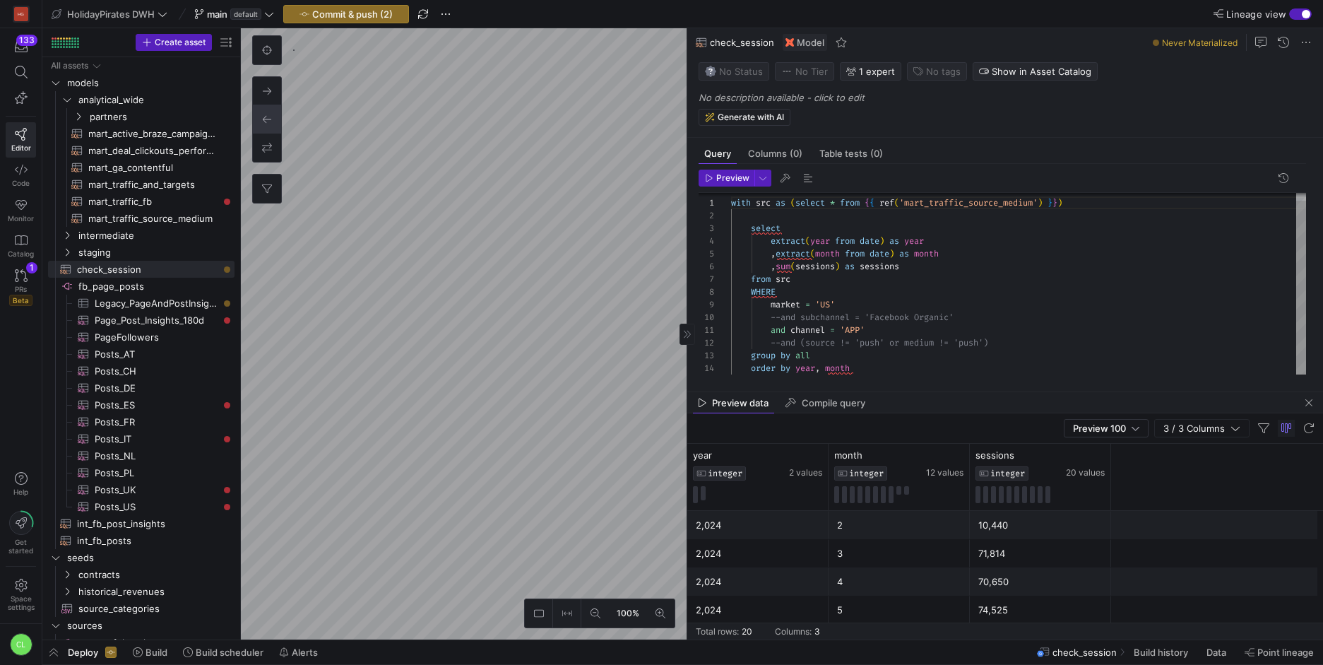
click at [834, 305] on div "with src as ( select * from { { ref ( 'mart_traffic_source_medium' ) } } ) sele…" at bounding box center [1018, 279] width 575 height 189
click at [723, 184] on span "button" at bounding box center [727, 178] width 54 height 16
click at [866, 334] on div "with src as ( select * from { { ref ( 'mart_traffic_source_medium' ) } } ) sele…" at bounding box center [1018, 279] width 575 height 189
click at [791, 330] on div "with src as ( select * from { { ref ( 'mart_traffic_source_medium' ) } } ) sele…" at bounding box center [1018, 279] width 575 height 189
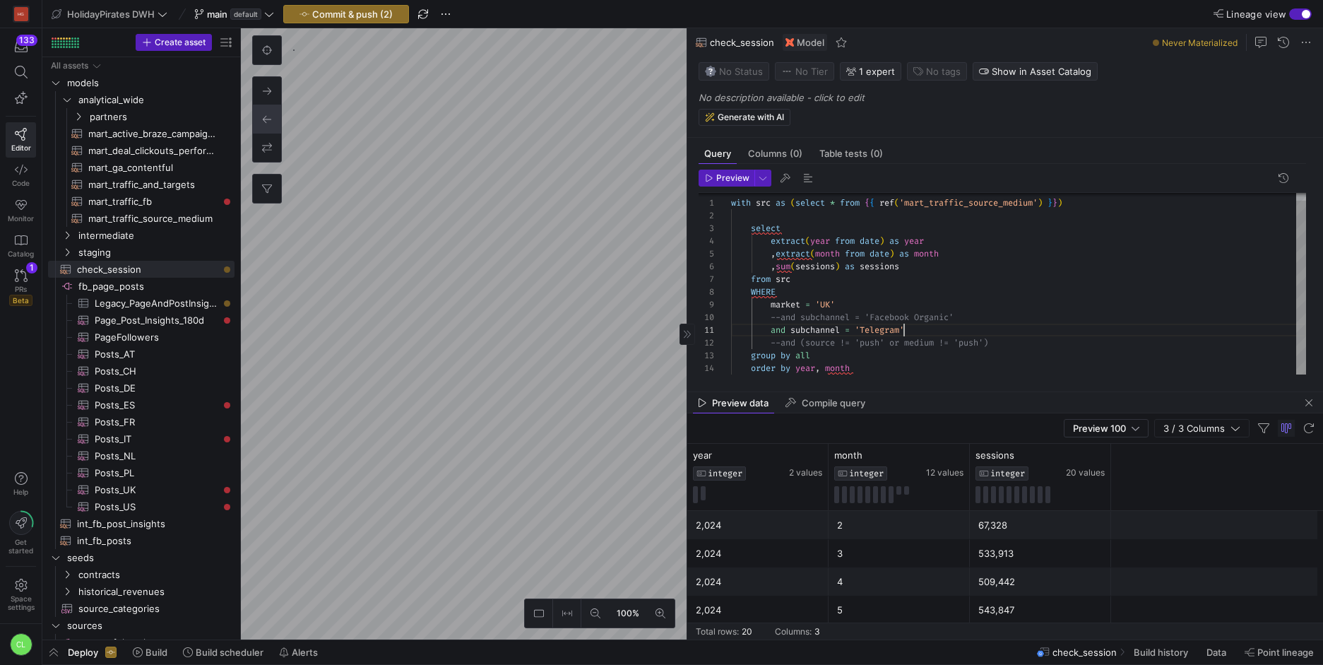
scroll to position [0, 173]
click at [717, 179] on span "Preview" at bounding box center [732, 178] width 33 height 10
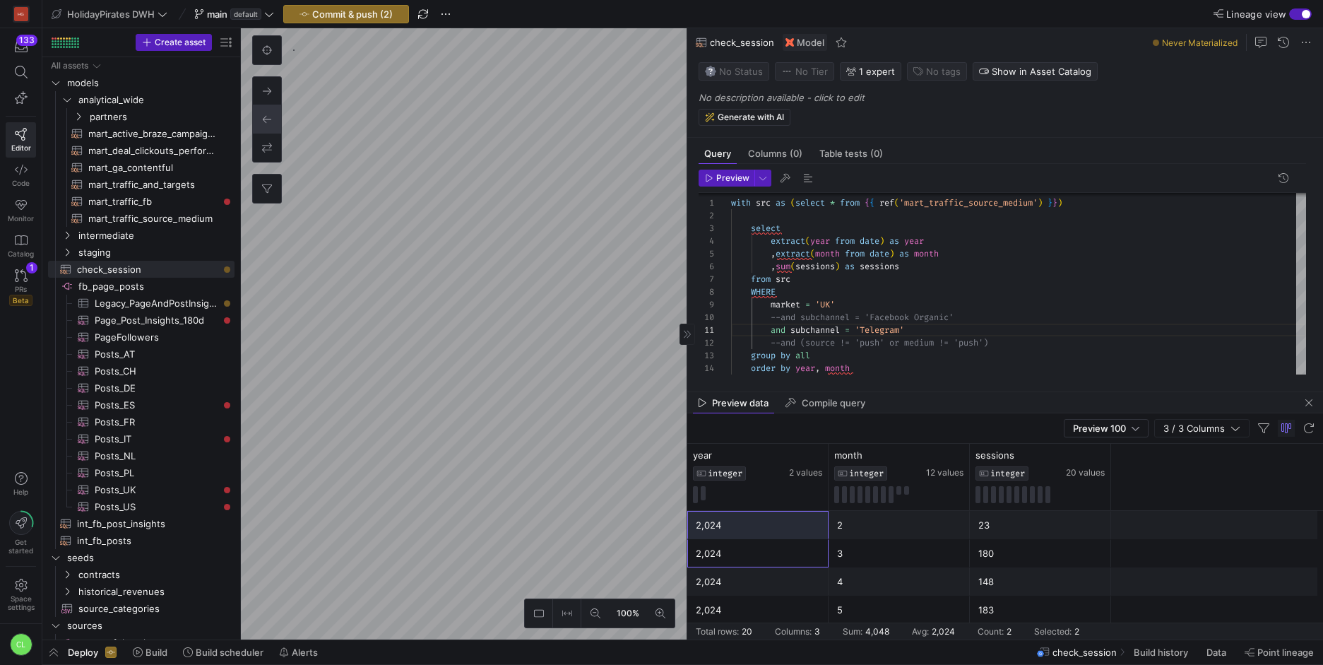
drag, startPoint x: 800, startPoint y: 540, endPoint x: 1044, endPoint y: 565, distance: 245.0
click at [1044, 565] on div "2,024 3 180" at bounding box center [1006, 553] width 636 height 28
click at [977, 554] on div "180" at bounding box center [1040, 553] width 141 height 28
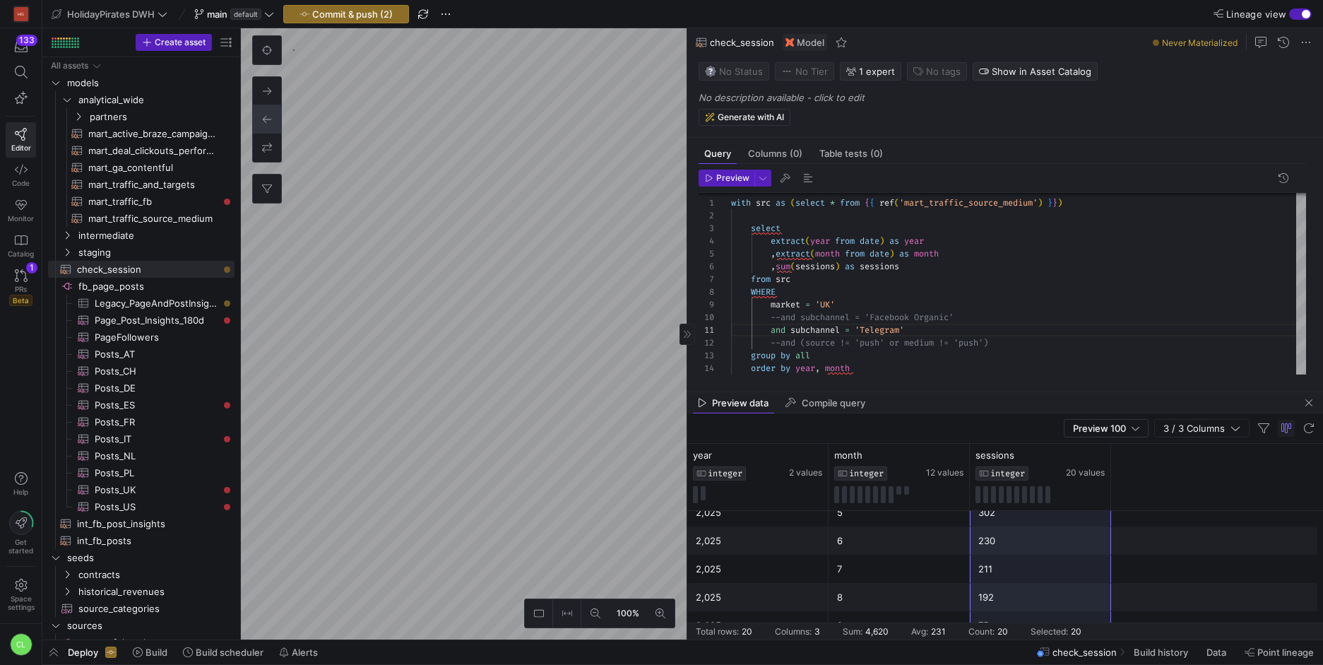
drag, startPoint x: 1014, startPoint y: 532, endPoint x: 1027, endPoint y: 626, distance: 94.8
click at [1027, 626] on mat-sidenav-content "Drag here to set row groups Drag here to set column labels year INTEGER 2 value…" at bounding box center [1006, 542] width 636 height 196
click at [832, 305] on div "with src as ( select * from { { ref ( 'mart_traffic_source_medium' ) } } ) sele…" at bounding box center [1018, 279] width 575 height 189
click at [1220, 358] on div "with src as ( select * from { { ref ( 'mart_traffic_source_medium' ) } } ) sele…" at bounding box center [1018, 279] width 575 height 189
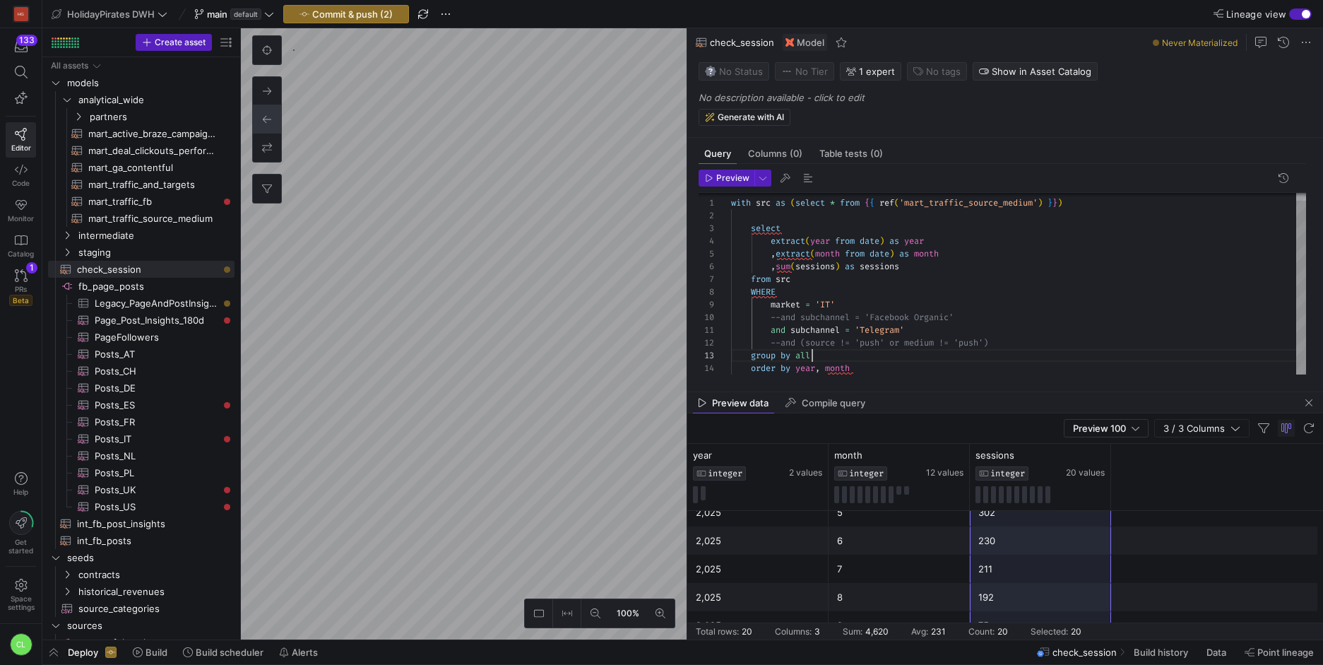
scroll to position [25, 81]
click at [743, 184] on span "button" at bounding box center [727, 178] width 54 height 16
drag, startPoint x: 1039, startPoint y: 527, endPoint x: 1039, endPoint y: 613, distance: 85.5
click at [1039, 613] on div "2,024 2 2,148 2,024 7 10,979 2,024 8 16,225 2,024 9 17,175 2,024 10 13,721 2,02…" at bounding box center [1006, 356] width 636 height 565
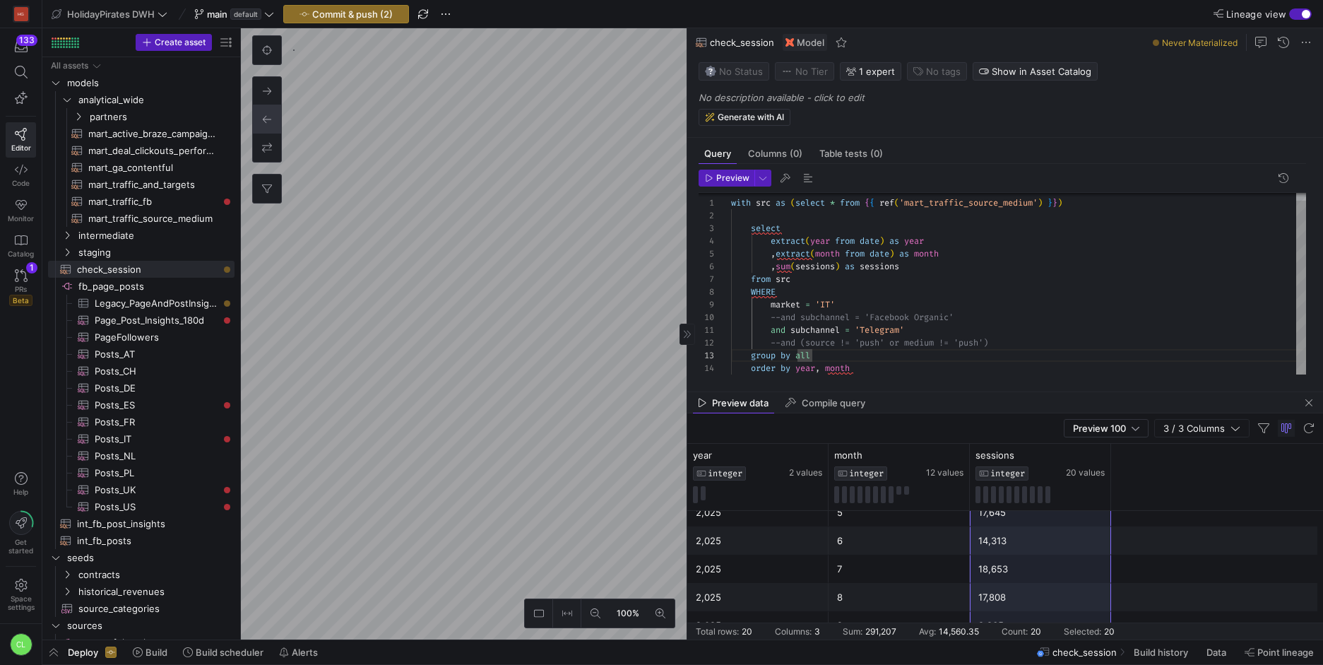
click at [775, 307] on div "with src as ( select * from { { ref ( 'mart_traffic_source_medium' ) } } ) sele…" at bounding box center [1018, 279] width 575 height 189
click at [832, 309] on div "with src as ( select * from { { ref ( 'mart_traffic_source_medium' ) } } ) sele…" at bounding box center [1018, 279] width 575 height 189
click at [731, 179] on span "Preview" at bounding box center [732, 178] width 33 height 10
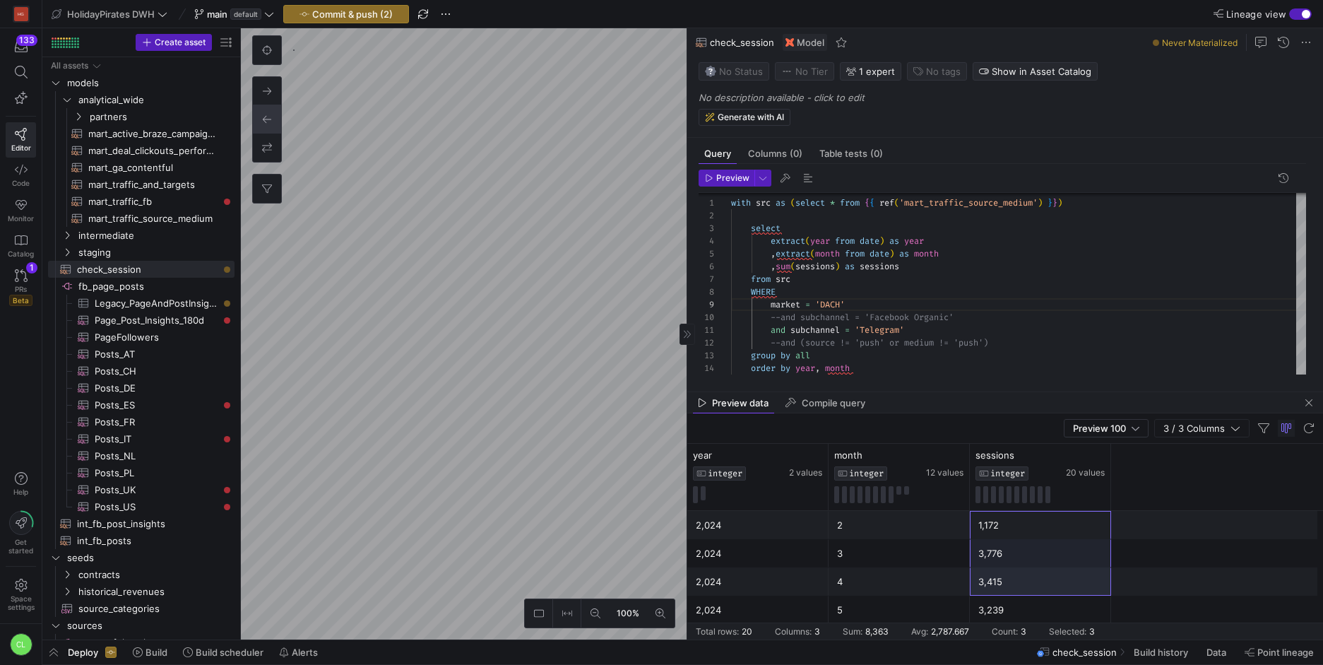
scroll to position [437, 0]
drag, startPoint x: 1027, startPoint y: 520, endPoint x: 1027, endPoint y: 619, distance: 98.9
click at [1027, 619] on div "2,024 2 1,172 2,024 7 3,171 2,024 8 4,085 2,024 9 4,333 2,024 10 4,587 2,024 11…" at bounding box center [1006, 356] width 636 height 565
click at [844, 307] on div "with src as ( select * from { { ref ( 'mart_traffic_source_medium' ) } } ) sele…" at bounding box center [1018, 279] width 575 height 189
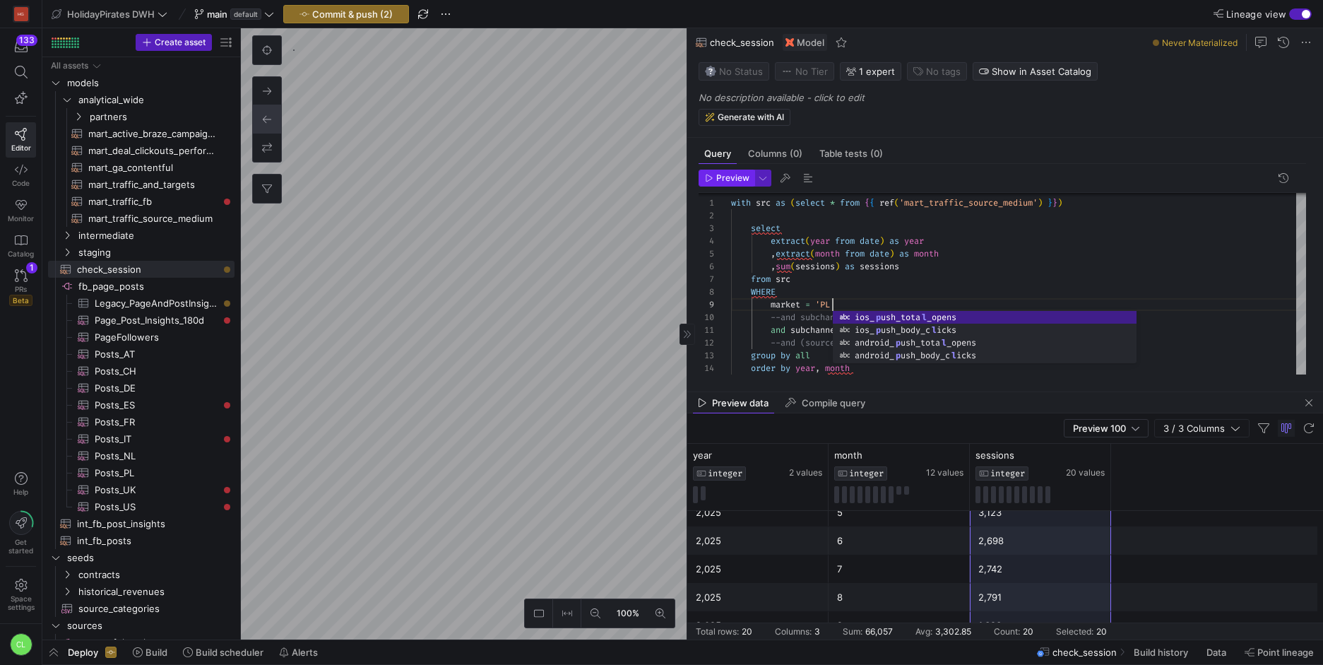
click at [732, 179] on span "Preview" at bounding box center [732, 178] width 33 height 10
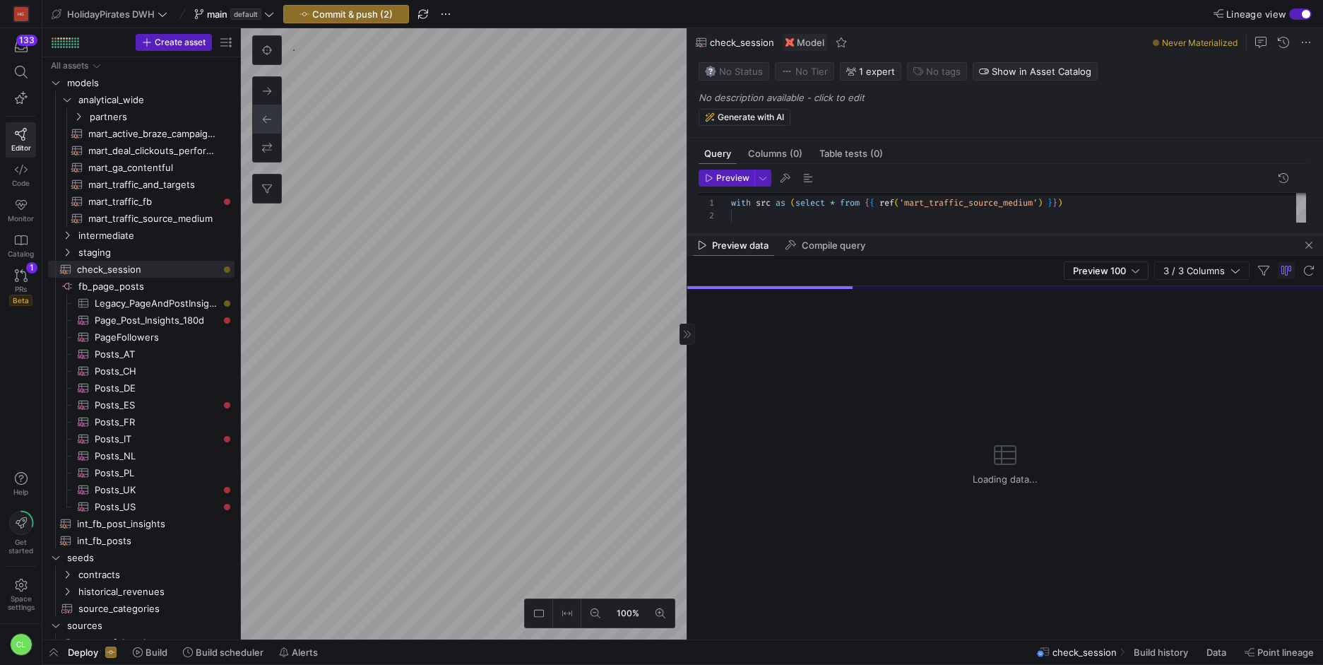
drag, startPoint x: 944, startPoint y: 392, endPoint x: 988, endPoint y: 235, distance: 163.5
click at [988, 235] on div at bounding box center [1006, 235] width 636 height 6
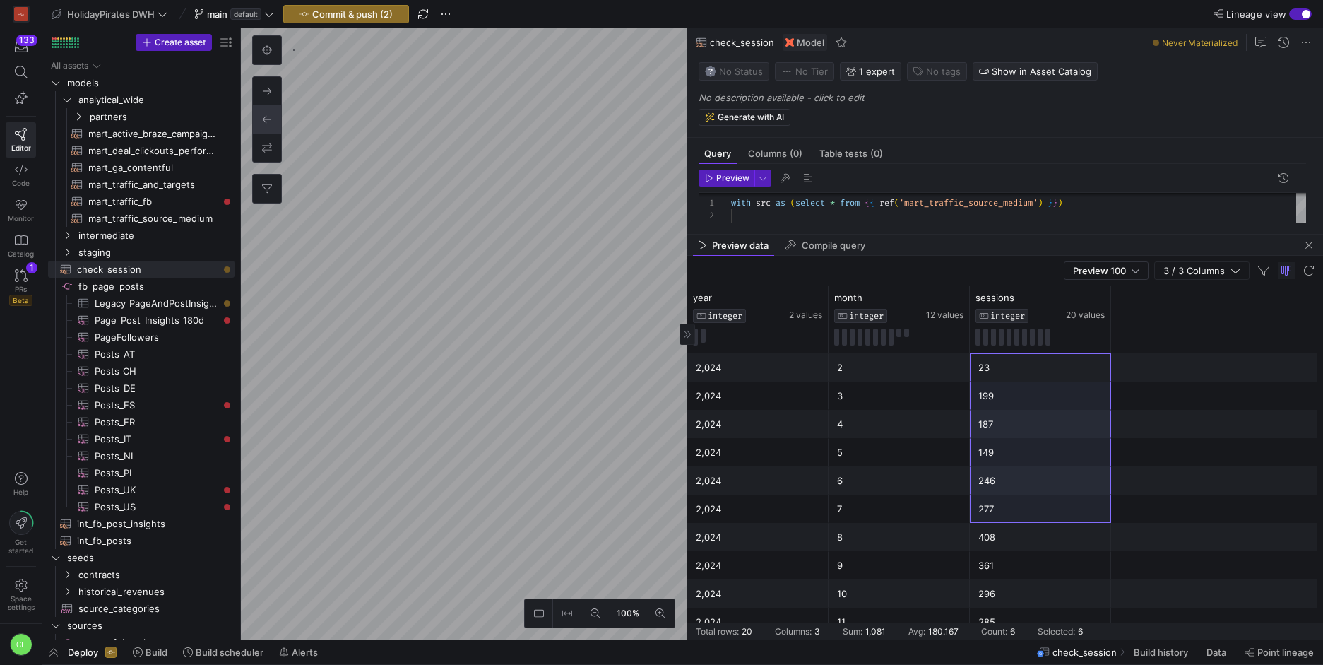
scroll to position [279, 0]
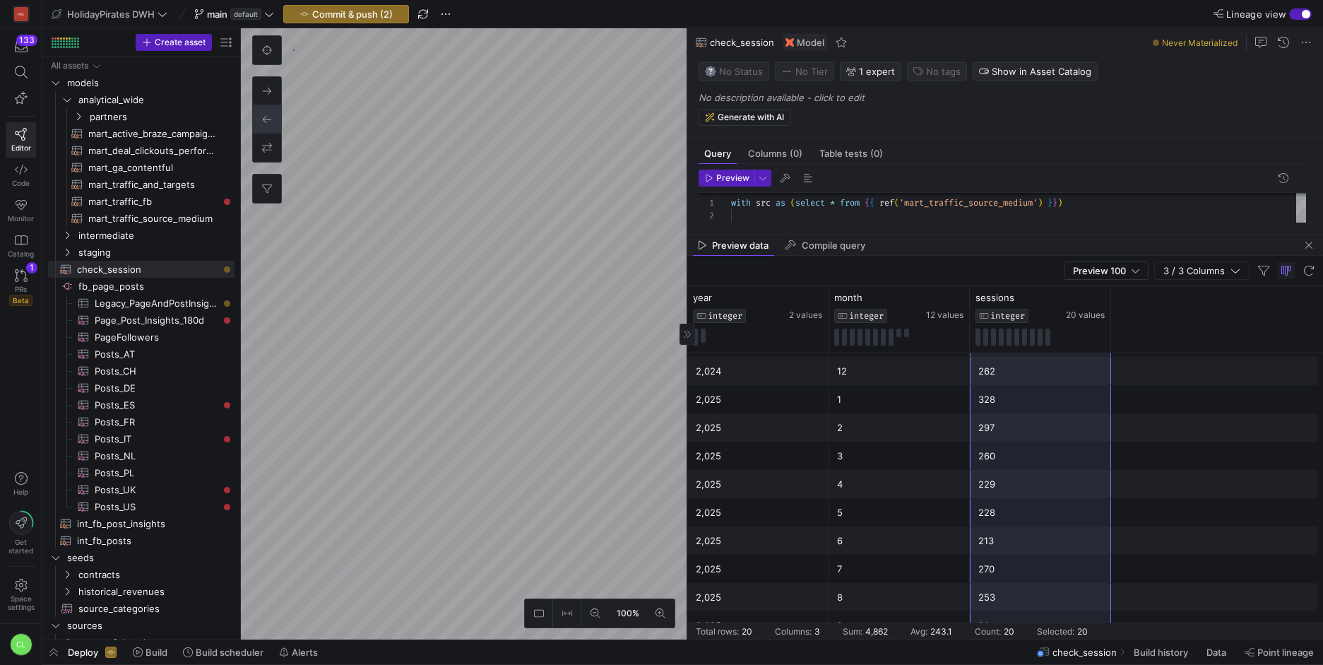
drag, startPoint x: 1007, startPoint y: 367, endPoint x: 1023, endPoint y: 619, distance: 252.8
click at [1023, 619] on div "2,024 2 23 2,024 3 199 2,024 4 187 2,024 5 149 2,024 6 246 2,024 7 277 2,024 8 …" at bounding box center [1006, 356] width 636 height 565
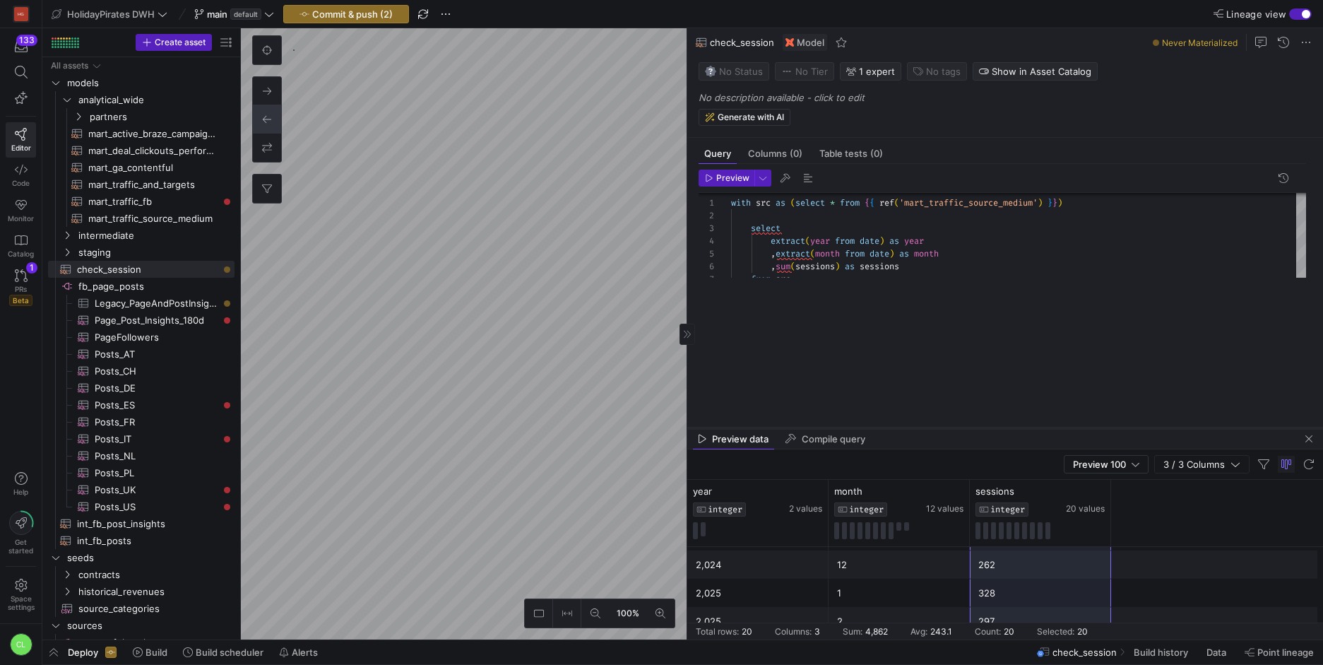
drag, startPoint x: 869, startPoint y: 235, endPoint x: 873, endPoint y: 432, distance: 197.9
click at [873, 431] on div at bounding box center [1006, 428] width 636 height 6
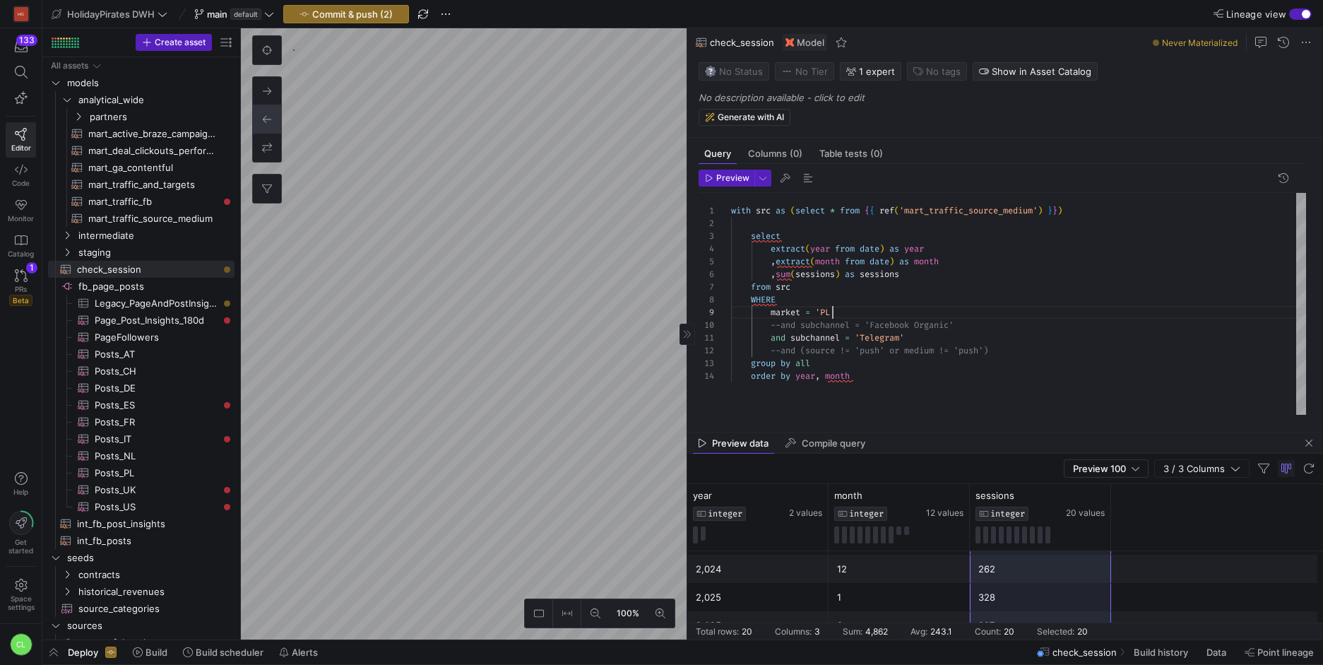
click at [832, 312] on div "with src as ( select * from { { ref ( 'mart_traffic_source_medium' ) } } ) sele…" at bounding box center [1018, 304] width 575 height 222
click at [717, 177] on span "Preview" at bounding box center [732, 178] width 33 height 10
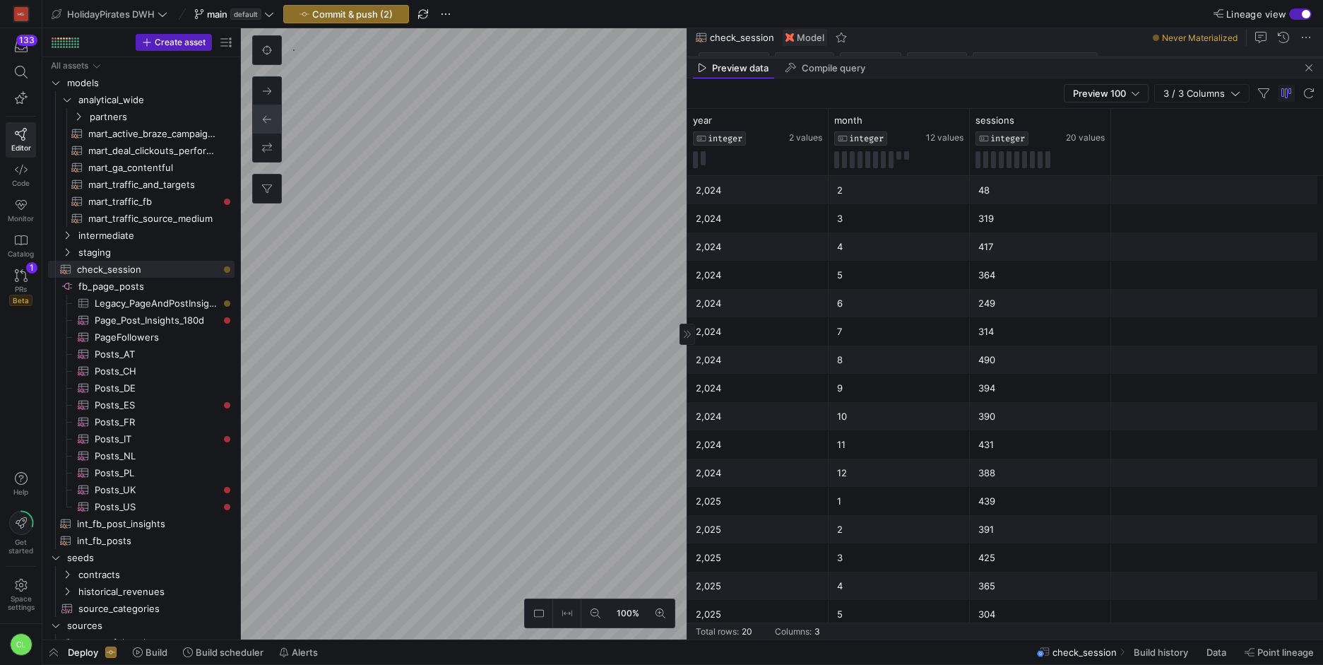
drag, startPoint x: 1114, startPoint y: 431, endPoint x: 1135, endPoint y: 55, distance: 376.5
click at [1135, 55] on div at bounding box center [1006, 57] width 636 height 6
click at [923, 183] on div "2" at bounding box center [899, 190] width 124 height 28
click at [808, 194] on div "2,024" at bounding box center [758, 190] width 124 height 28
click at [924, 208] on div "3" at bounding box center [899, 218] width 124 height 28
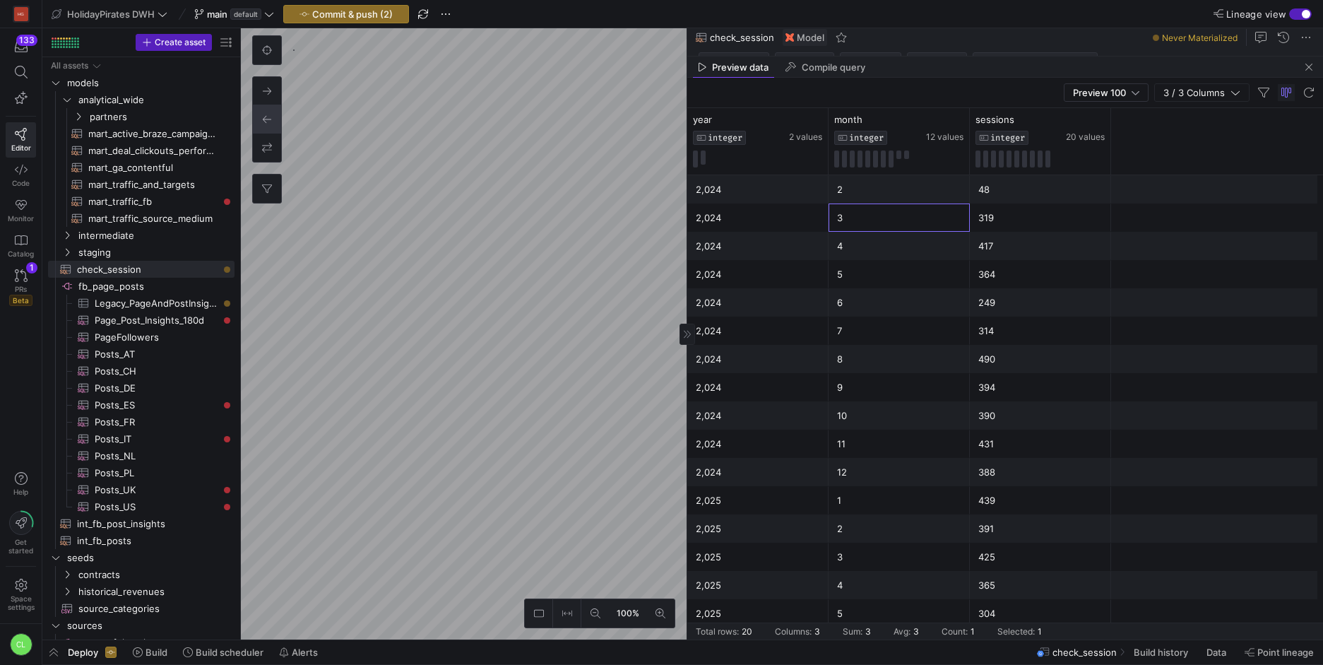
click at [868, 206] on div "3" at bounding box center [899, 218] width 124 height 28
click at [875, 199] on div "2" at bounding box center [899, 190] width 124 height 28
click at [837, 199] on div "2" at bounding box center [899, 190] width 124 height 28
click at [1044, 210] on div "319" at bounding box center [1041, 218] width 124 height 28
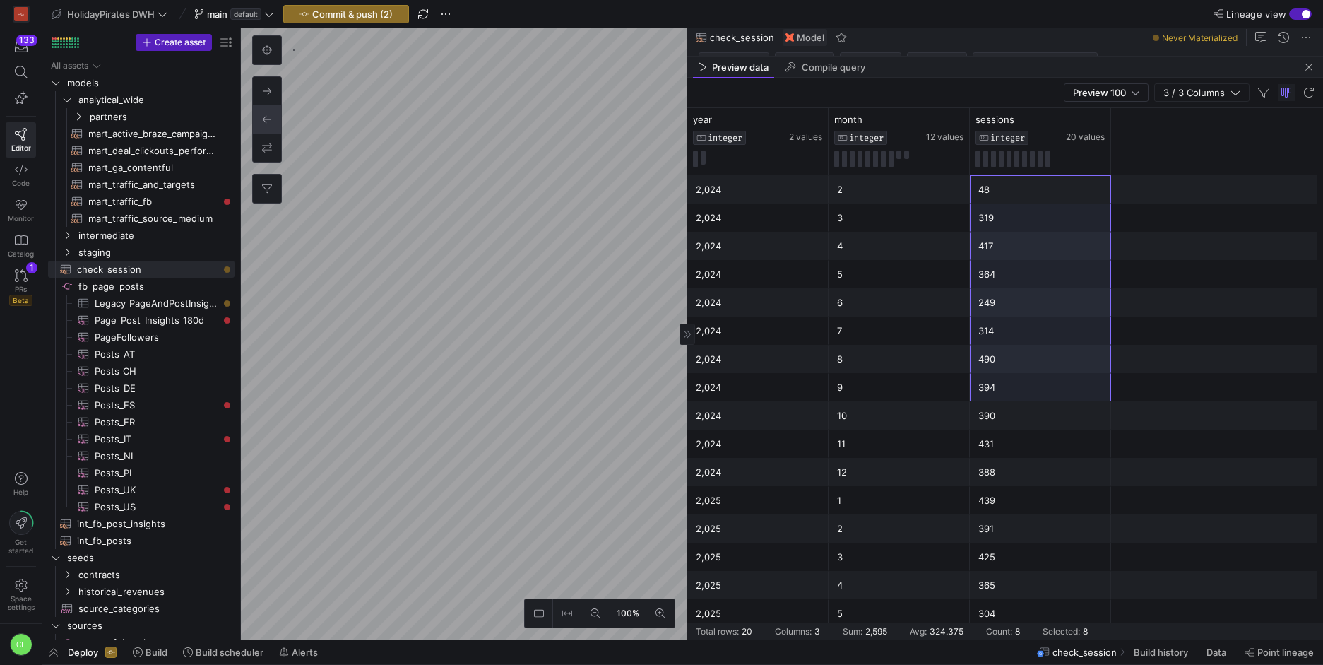
scroll to position [101, 0]
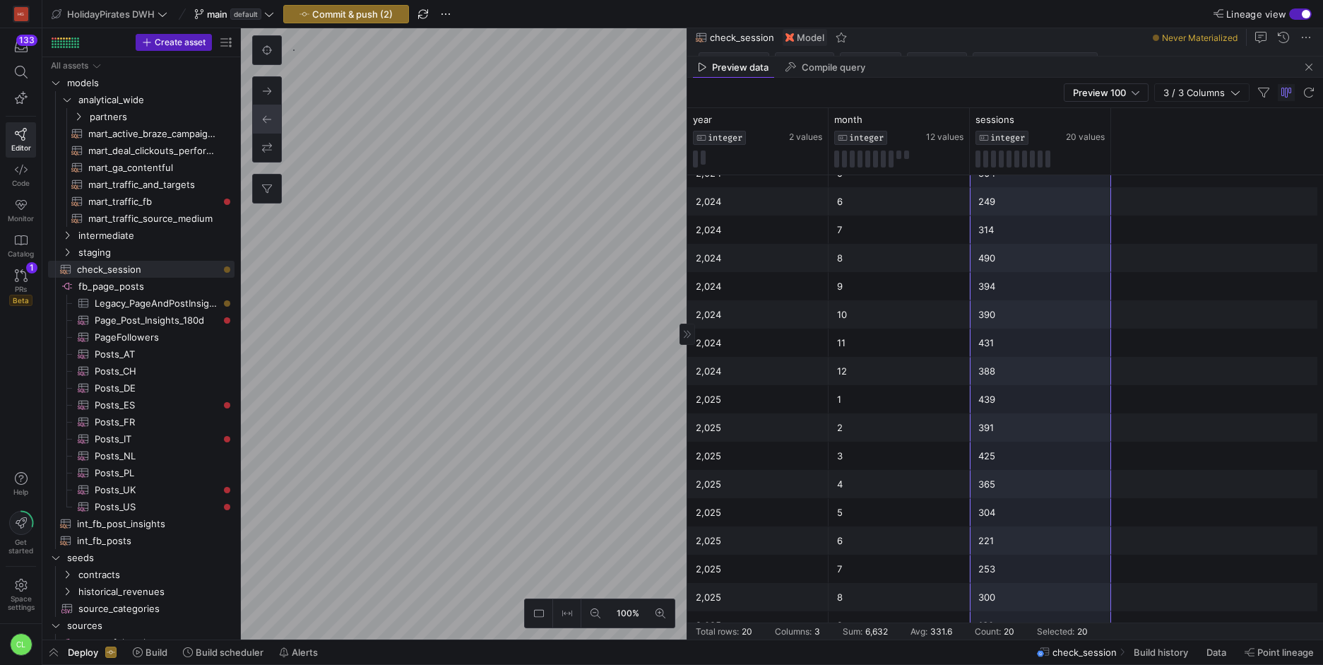
drag, startPoint x: 1058, startPoint y: 188, endPoint x: 1015, endPoint y: 614, distance: 428.2
click at [1015, 614] on div "2,024 2 48 2,024 3 319 2,024 4 417 2,024 5 364 2,024 6 249 2,024 7 314 2,024 8 …" at bounding box center [1006, 356] width 636 height 565
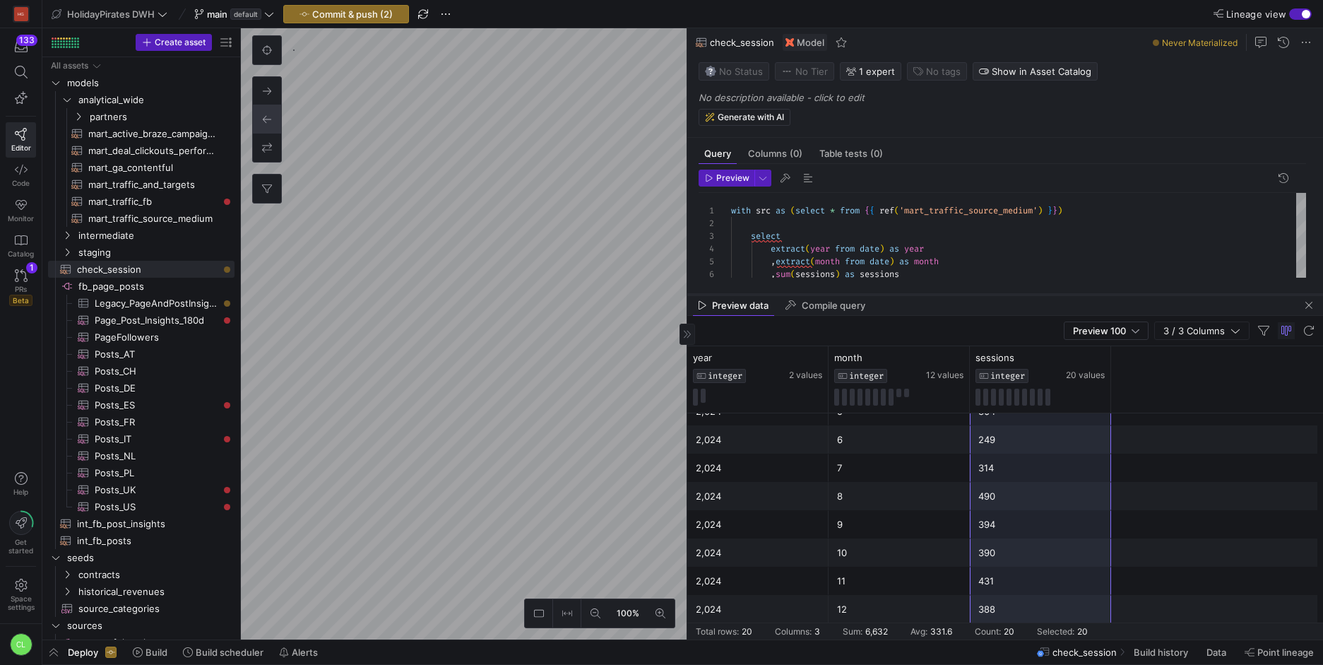
drag, startPoint x: 909, startPoint y: 58, endPoint x: 903, endPoint y: 296, distance: 238.2
click at [903, 296] on div at bounding box center [1006, 295] width 636 height 6
click at [837, 207] on div "WHERE market = 'FR' --and subchannel = 'Facebook Organic' and subchannel = 'Tel…" at bounding box center [1018, 182] width 575 height 189
click at [832, 208] on div "WHERE market = 'FR' --and subchannel = 'Facebook Organic' and subchannel = 'Tel…" at bounding box center [1018, 182] width 575 height 189
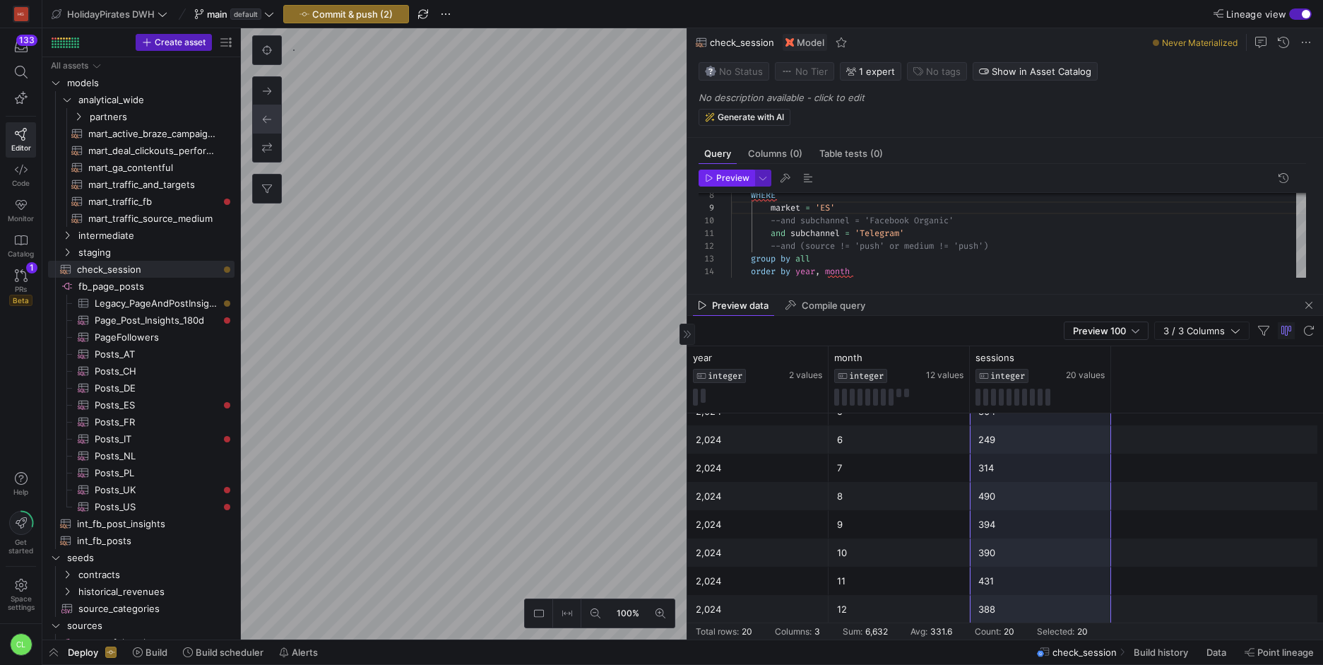
click at [737, 178] on span "Preview" at bounding box center [732, 178] width 33 height 10
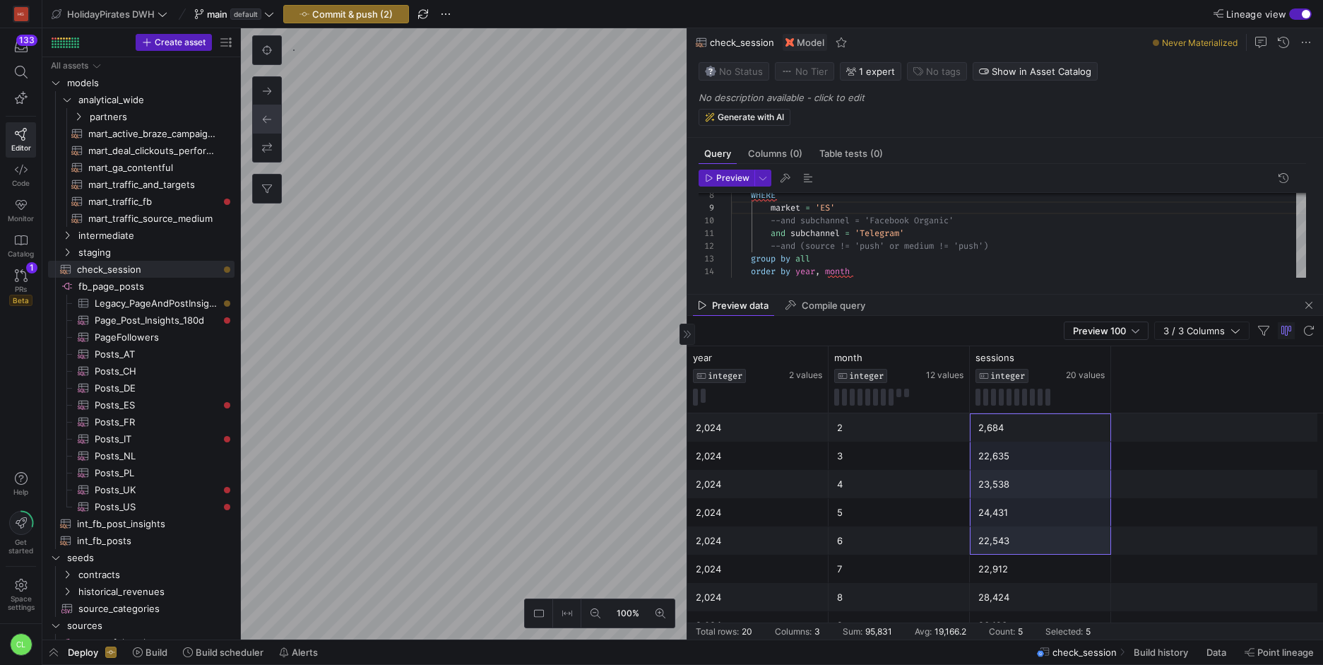
scroll to position [339, 0]
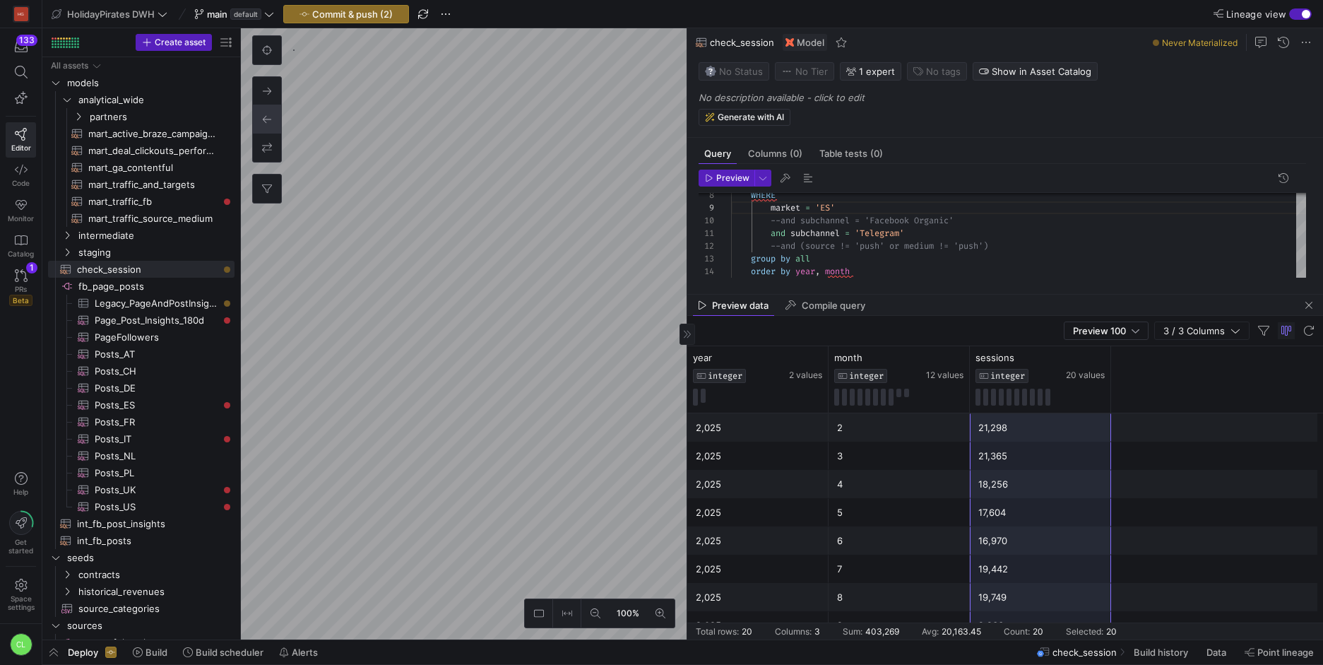
drag, startPoint x: 1038, startPoint y: 431, endPoint x: 1022, endPoint y: 612, distance: 181.6
click at [1022, 612] on div "2,024 2 2,684 2,024 4 23,538 2,024 5 24,431 2,024 6 22,543 2,024 7 22,912 2,024…" at bounding box center [1006, 356] width 636 height 565
click at [825, 226] on div "WHERE market = 'ES' --and subchannel = 'Facebook Organic' and subchannel = 'Tel…" at bounding box center [1018, 205] width 575 height 189
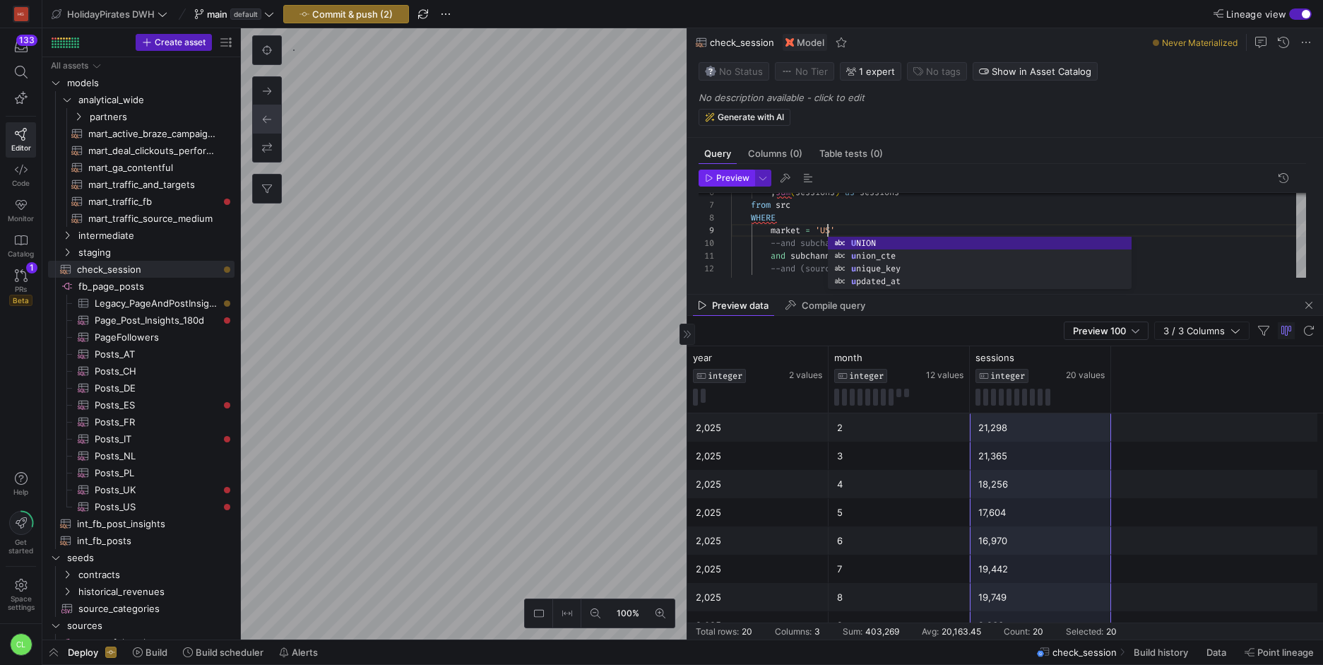
click at [735, 175] on span "Preview" at bounding box center [732, 178] width 33 height 10
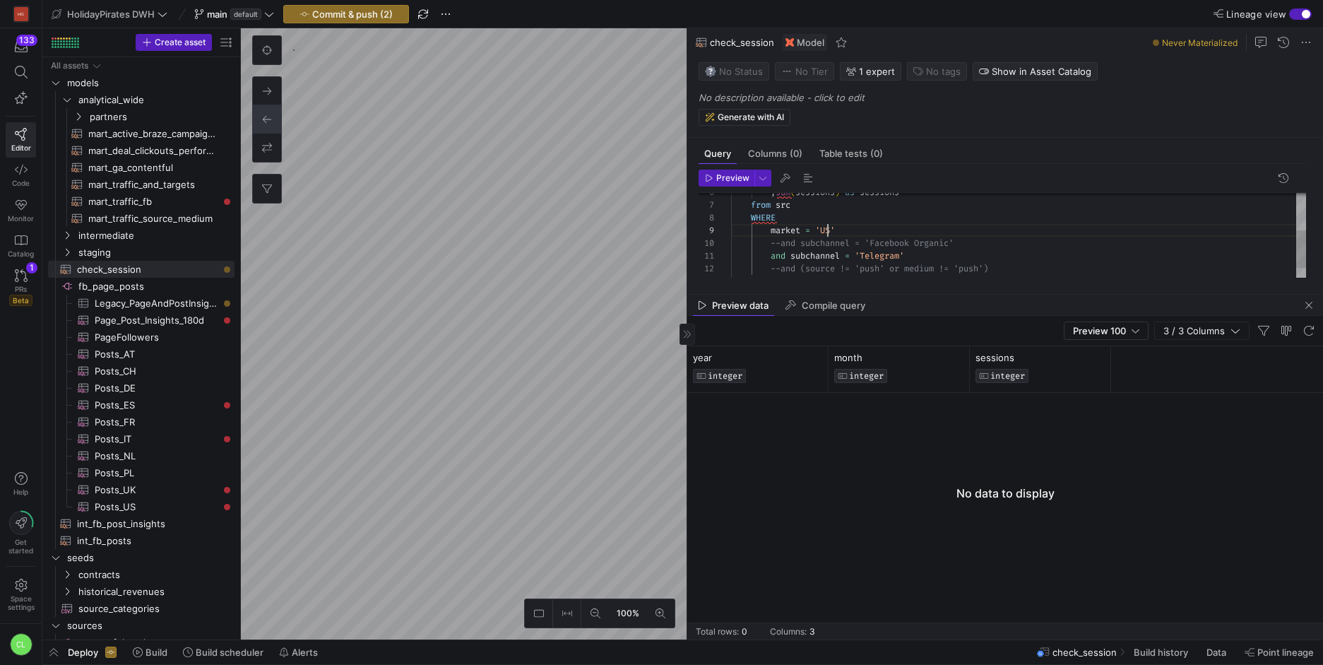
click at [828, 232] on div "WHERE market = 'US' --and subchannel = 'Facebook Organic' and subchannel = 'Tel…" at bounding box center [1018, 205] width 575 height 189
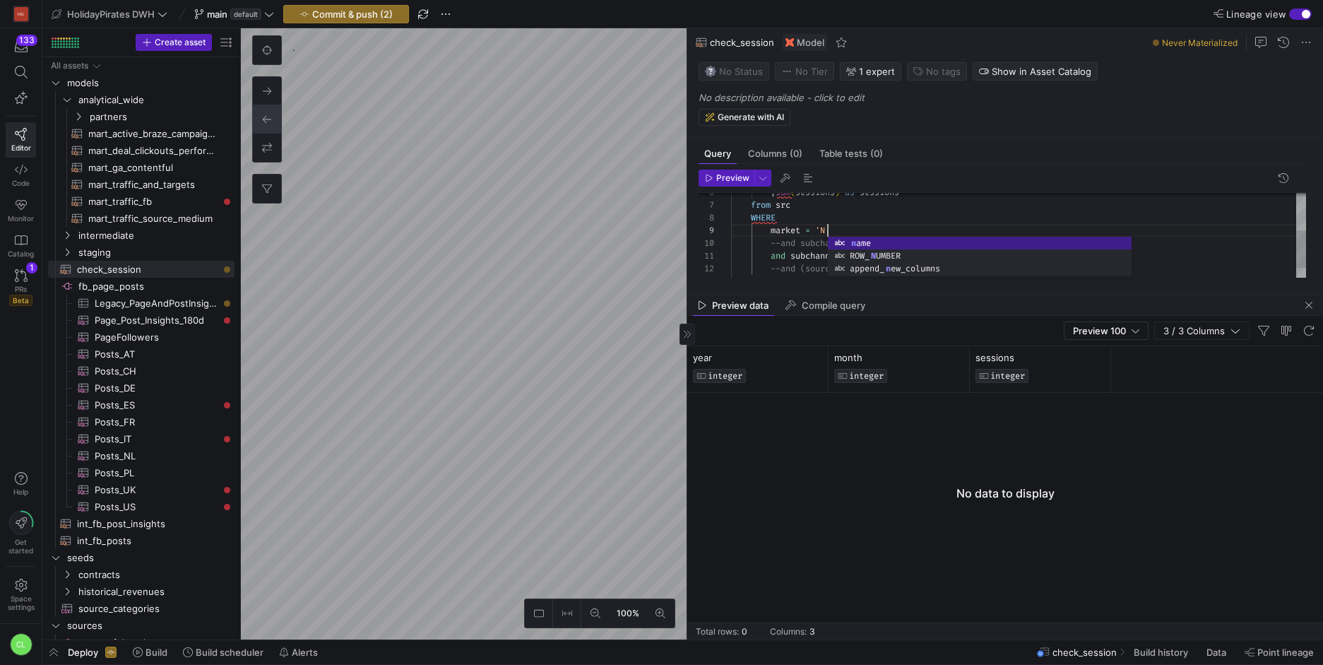
scroll to position [102, 102]
type textarea "with src as (select * from {{ ref('mart_traffic_source_medium') }}) select extr…"
click at [729, 183] on span "button" at bounding box center [727, 178] width 54 height 16
